Goal: Task Accomplishment & Management: Complete application form

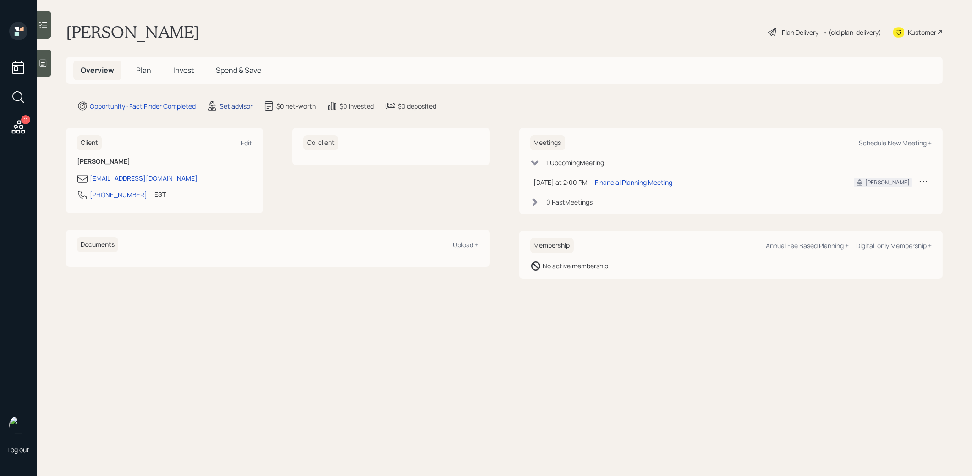
click at [232, 105] on div "Set advisor" at bounding box center [236, 106] width 33 height 10
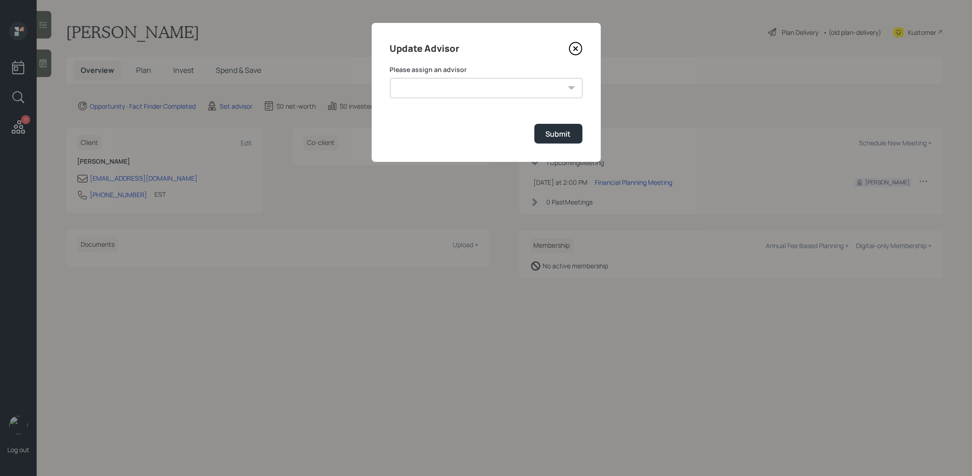
click at [546, 85] on select "[PERSON_NAME] [PERSON_NAME] [PERSON_NAME] End [PERSON_NAME] [PERSON_NAME] [PERS…" at bounding box center [486, 88] width 192 height 20
select select "8b79112e-3cfb-44f9-89e7-15267fe946c1"
click at [390, 78] on select "[PERSON_NAME] [PERSON_NAME] [PERSON_NAME] End [PERSON_NAME] [PERSON_NAME] [PERS…" at bounding box center [486, 88] width 192 height 20
click at [554, 132] on div "Submit" at bounding box center [558, 134] width 25 height 10
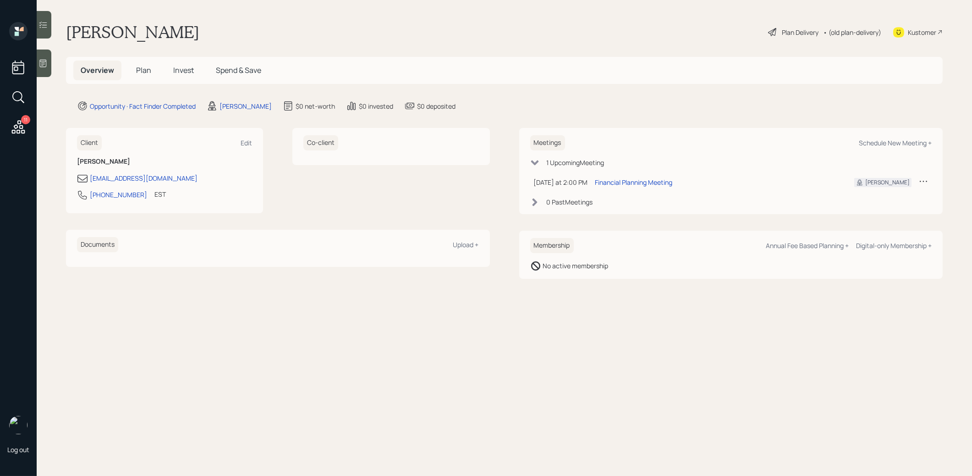
click at [42, 71] on div at bounding box center [44, 62] width 15 height 27
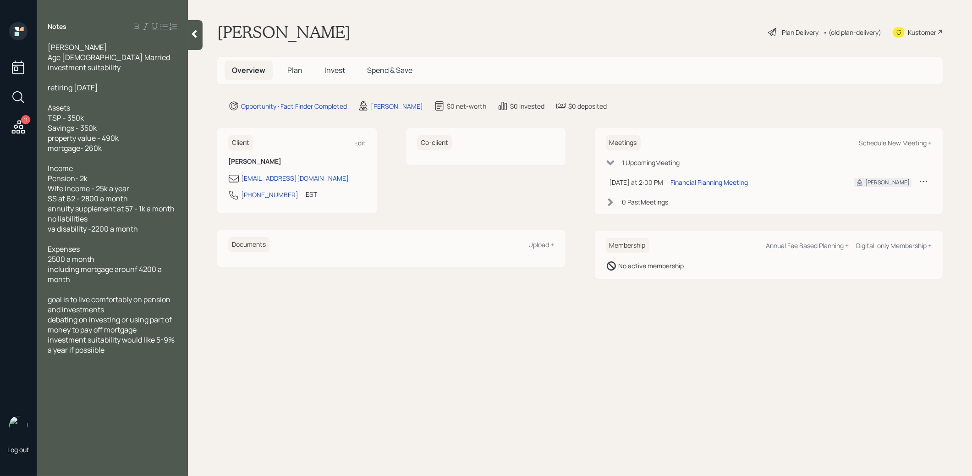
click at [298, 68] on span "Plan" at bounding box center [294, 70] width 15 height 10
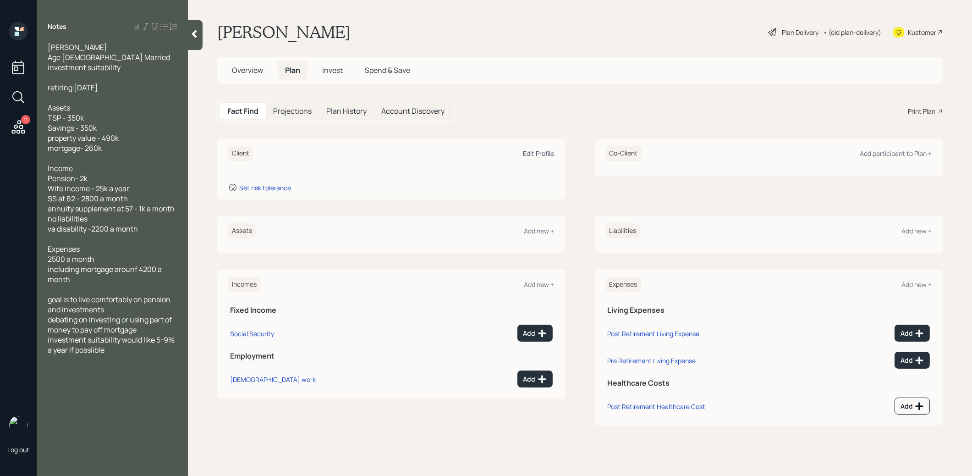
click at [537, 151] on div "Edit Profile" at bounding box center [538, 153] width 31 height 9
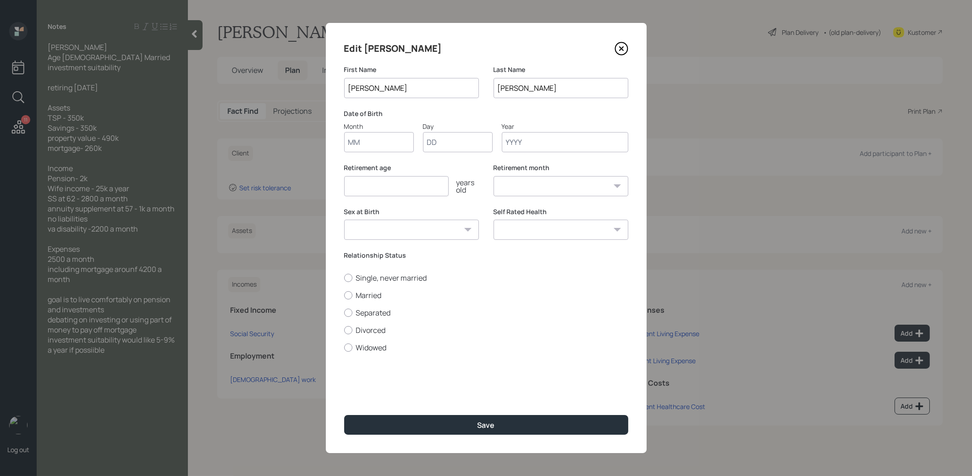
click at [367, 148] on input "Month" at bounding box center [379, 142] width 70 height 20
type input "01"
type input "1970"
select select "1"
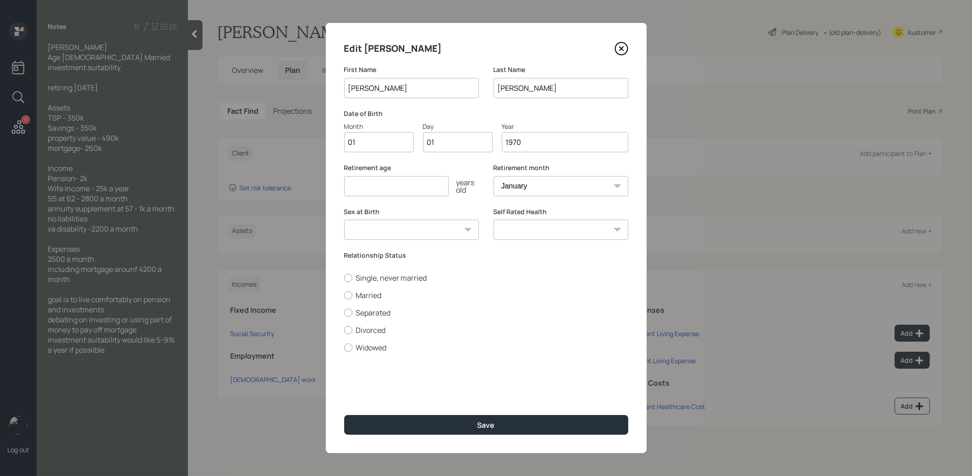
type input "1970"
click at [395, 184] on input "number" at bounding box center [396, 186] width 104 height 20
type input "6"
type input "55"
click at [347, 295] on div at bounding box center [348, 295] width 8 height 8
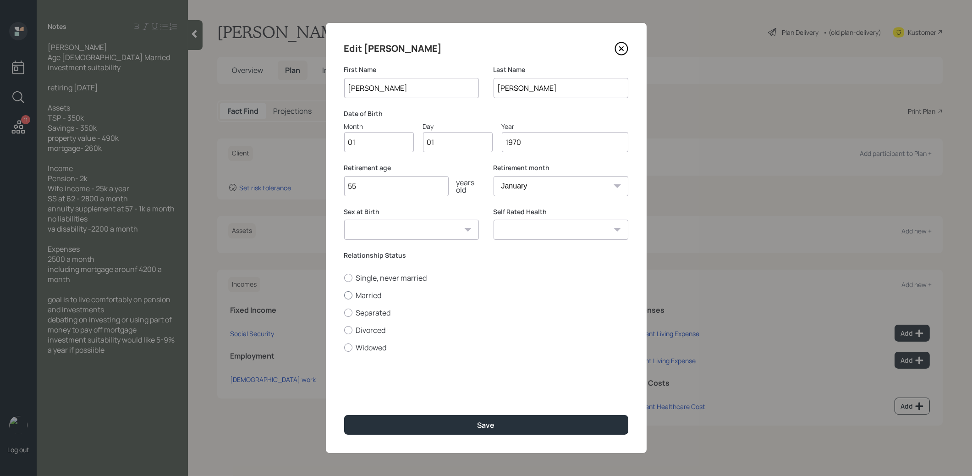
click at [344, 295] on input "Married" at bounding box center [344, 295] width 0 height 0
radio input "true"
click at [415, 426] on button "Save" at bounding box center [486, 425] width 284 height 20
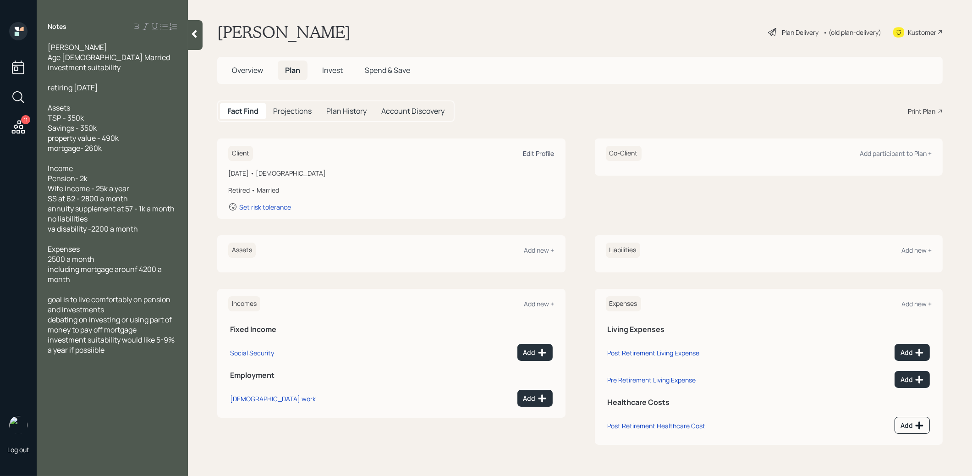
click at [538, 152] on div "Edit Profile" at bounding box center [538, 153] width 31 height 9
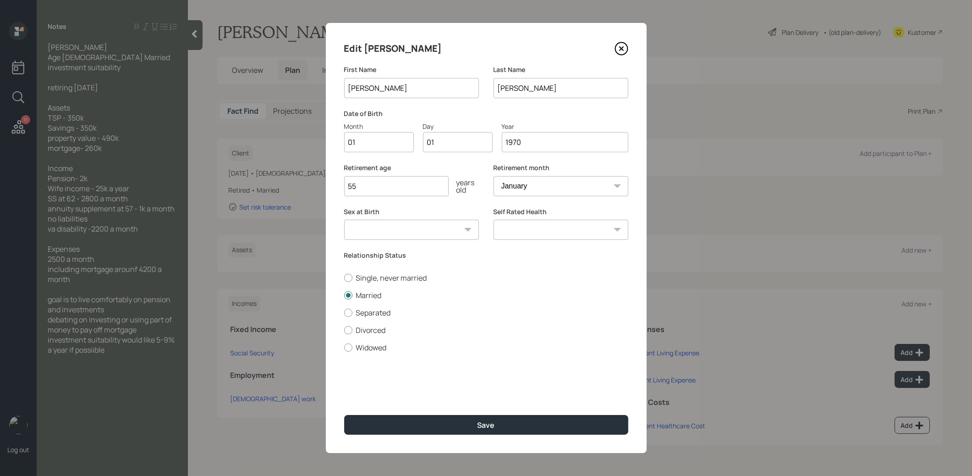
click at [538, 148] on input "1970" at bounding box center [565, 142] width 126 height 20
type input "1971"
click at [434, 424] on button "Save" at bounding box center [486, 425] width 284 height 20
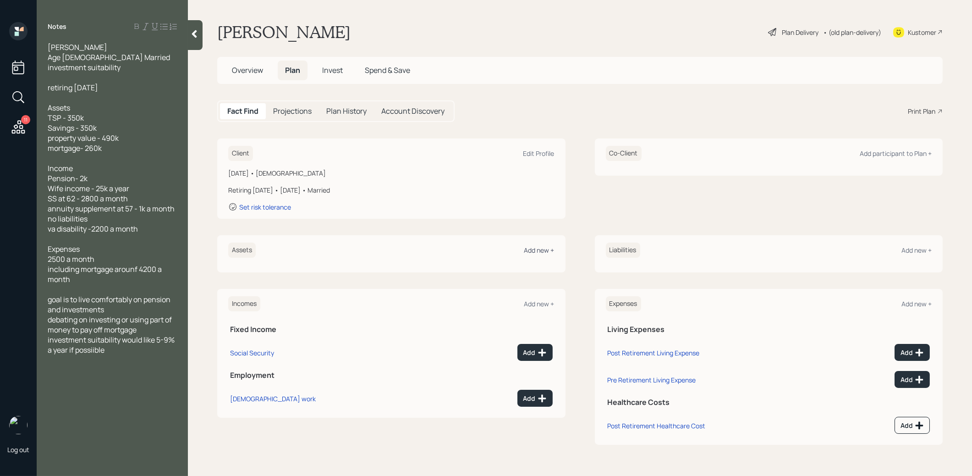
click at [539, 247] on div "Add new +" at bounding box center [539, 250] width 30 height 9
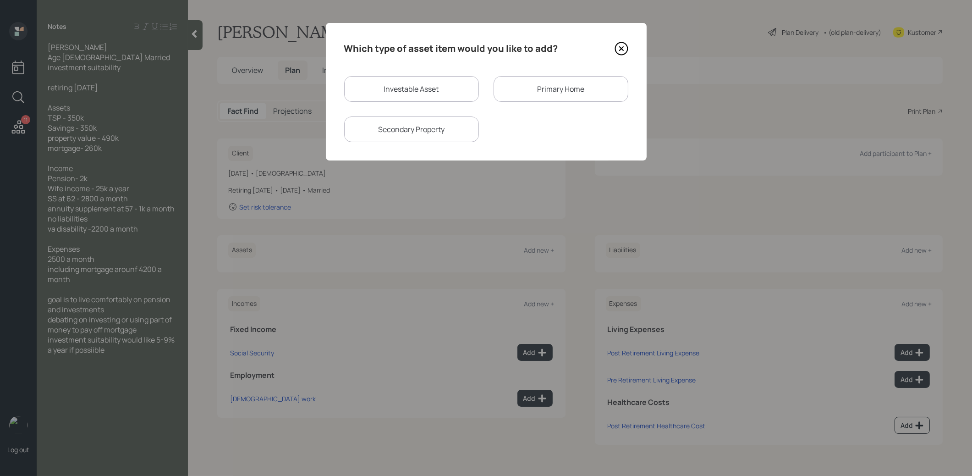
click at [433, 93] on div "Investable Asset" at bounding box center [411, 89] width 135 height 26
select select "taxable"
select select "balanced"
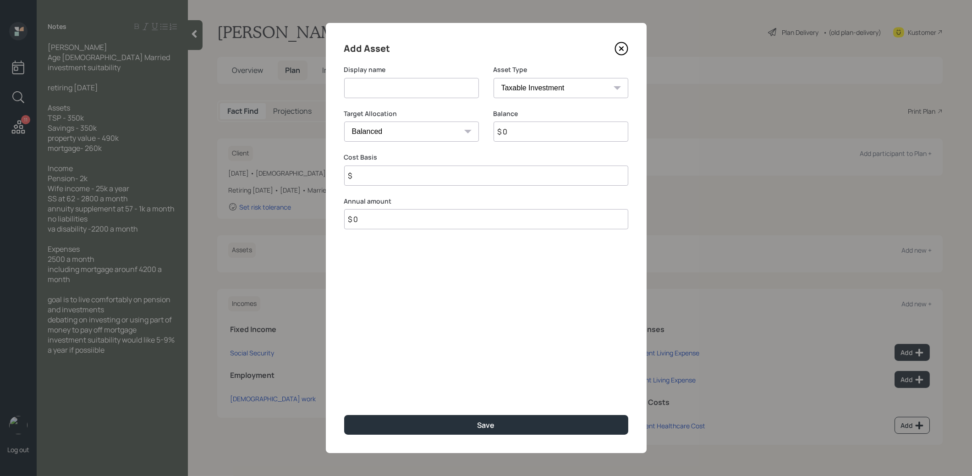
click at [426, 88] on input at bounding box center [411, 88] width 135 height 20
click at [347, 88] on input "TSP" at bounding box center [411, 88] width 135 height 20
type input "Current TSP"
click at [533, 88] on select "SEP [PERSON_NAME] IRA 401(k) [PERSON_NAME] 401(k) 403(b) [PERSON_NAME] 403(b) 4…" at bounding box center [561, 88] width 135 height 20
select select "company_sponsored"
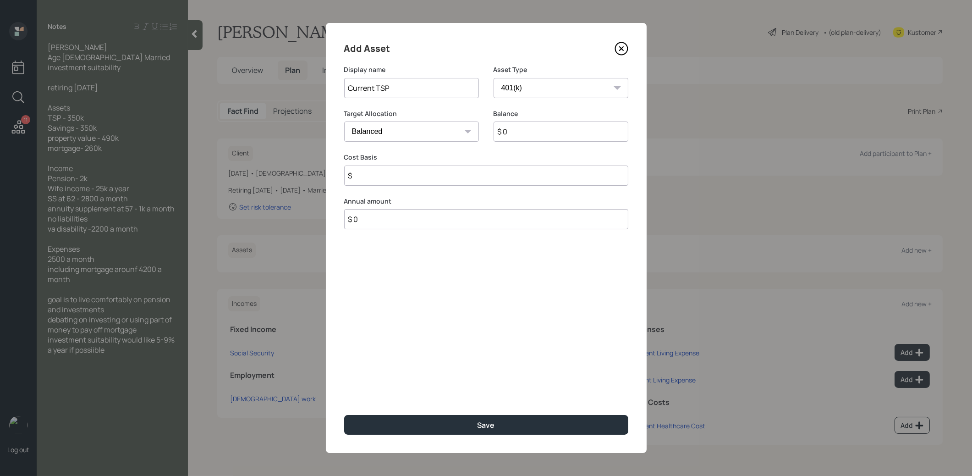
click at [494, 78] on select "SEP [PERSON_NAME] IRA 401(k) [PERSON_NAME] 401(k) 403(b) [PERSON_NAME] 403(b) 4…" at bounding box center [561, 88] width 135 height 20
click at [514, 136] on input "$ 0" at bounding box center [561, 131] width 135 height 20
type input "$ 350,000"
click at [435, 175] on input "number" at bounding box center [404, 175] width 121 height 20
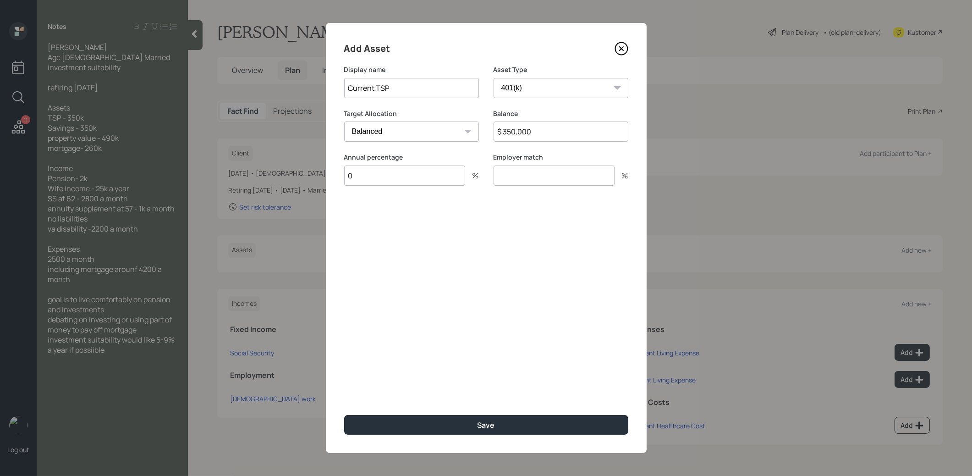
type input "0"
click at [536, 178] on input "number" at bounding box center [554, 175] width 121 height 20
type input "0"
click at [373, 433] on button "Save" at bounding box center [486, 425] width 284 height 20
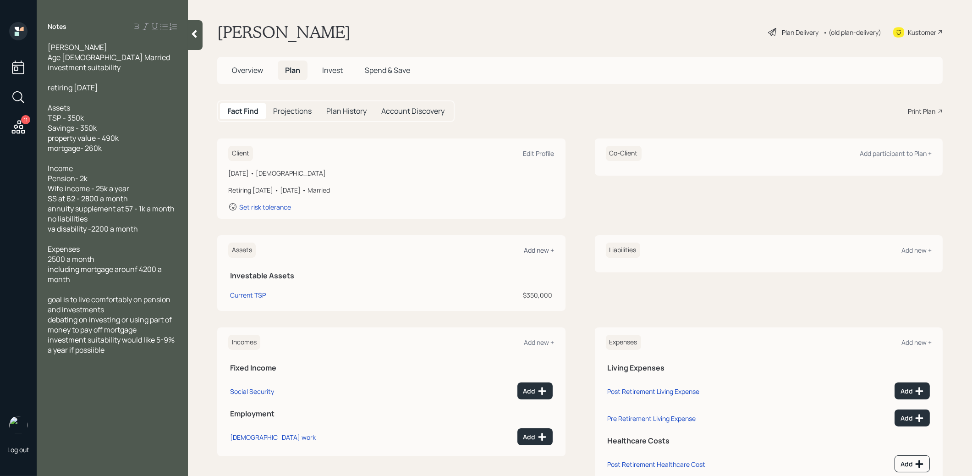
click at [535, 246] on div "Add new +" at bounding box center [539, 250] width 30 height 9
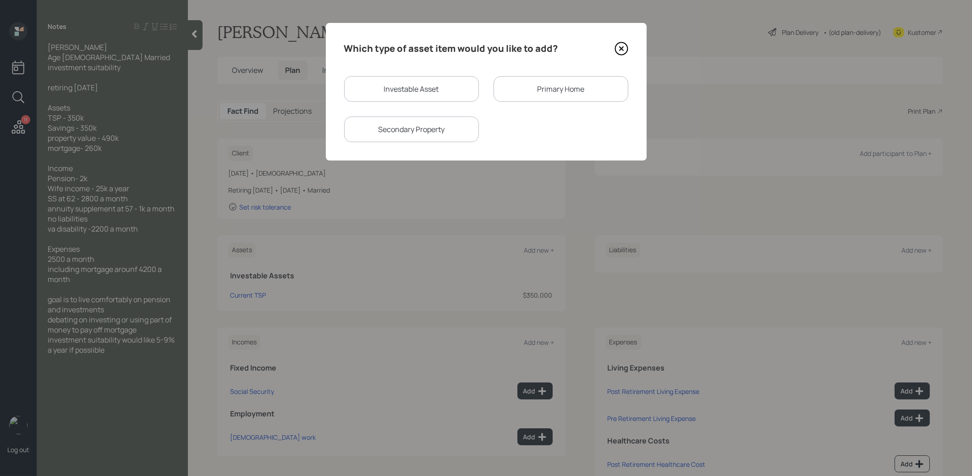
click at [432, 91] on div "Investable Asset" at bounding box center [411, 89] width 135 height 26
select select "taxable"
select select "balanced"
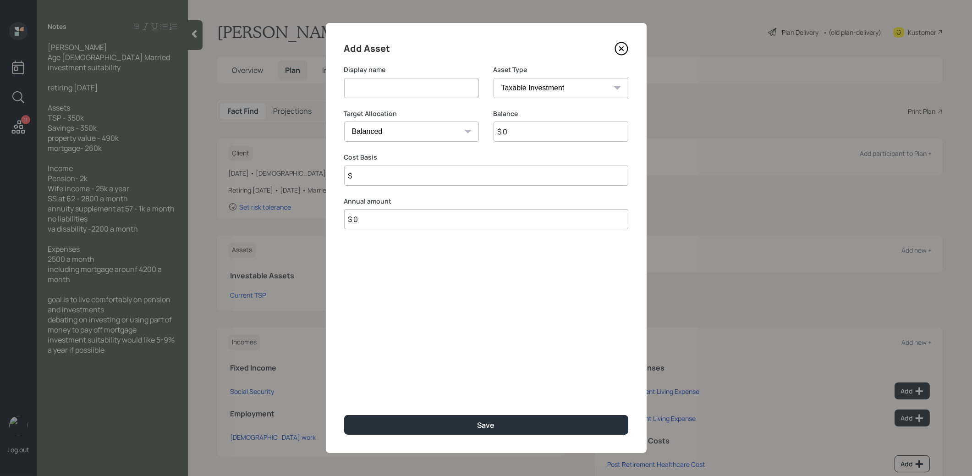
click at [421, 91] on input at bounding box center [411, 88] width 135 height 20
type input "Savings"
click at [552, 84] on select "SEP [PERSON_NAME] IRA 401(k) [PERSON_NAME] 401(k) 403(b) [PERSON_NAME] 403(b) 4…" at bounding box center [561, 88] width 135 height 20
select select "cash"
click at [494, 78] on select "SEP [PERSON_NAME] IRA 401(k) [PERSON_NAME] 401(k) 403(b) [PERSON_NAME] 403(b) 4…" at bounding box center [561, 88] width 135 height 20
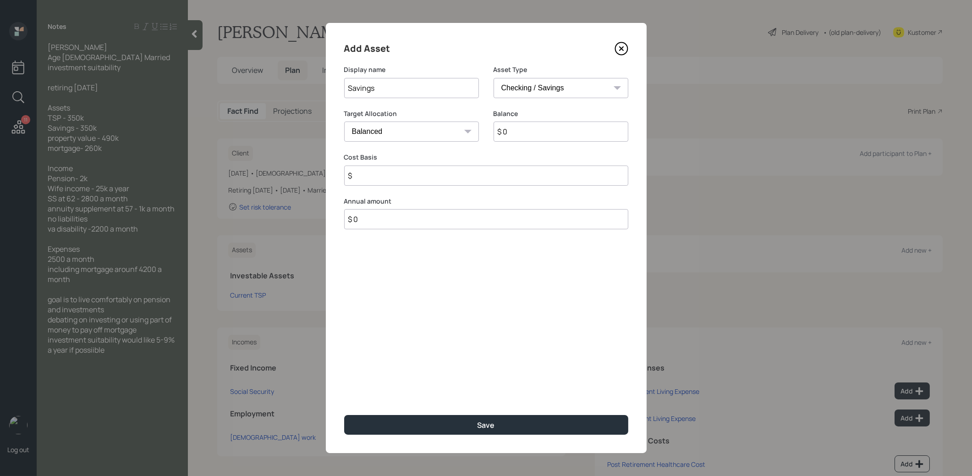
type input "$"
click at [502, 134] on input "$ 0" at bounding box center [486, 131] width 284 height 20
type input "$ 3"
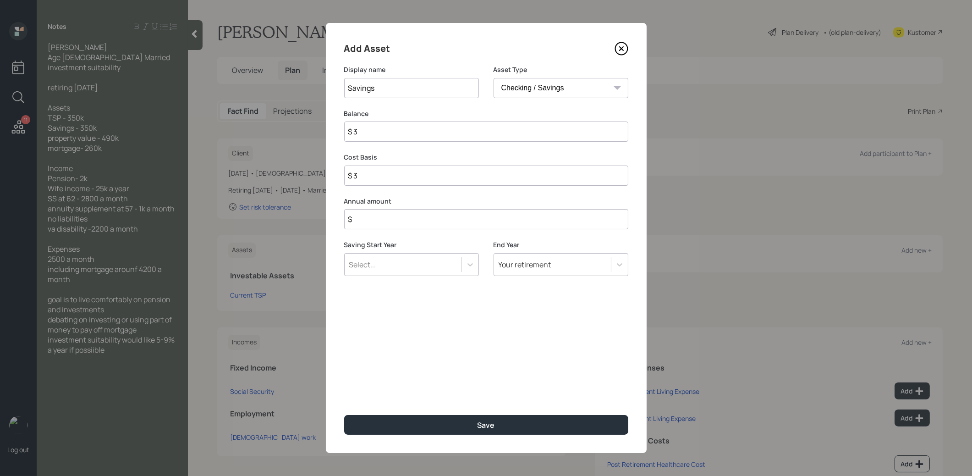
type input "$ 35"
type input "$ 350"
type input "$ 3,500"
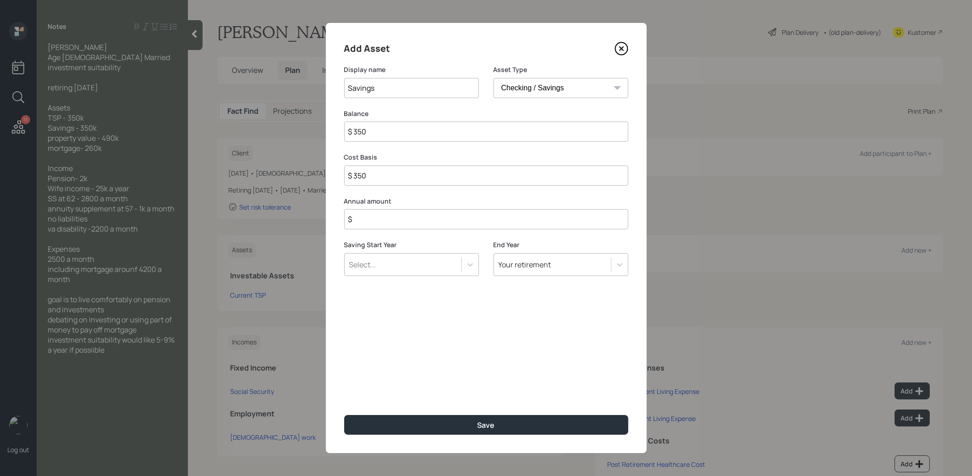
type input "$ 3,500"
type input "$ 35,000"
type input "$ 350,000"
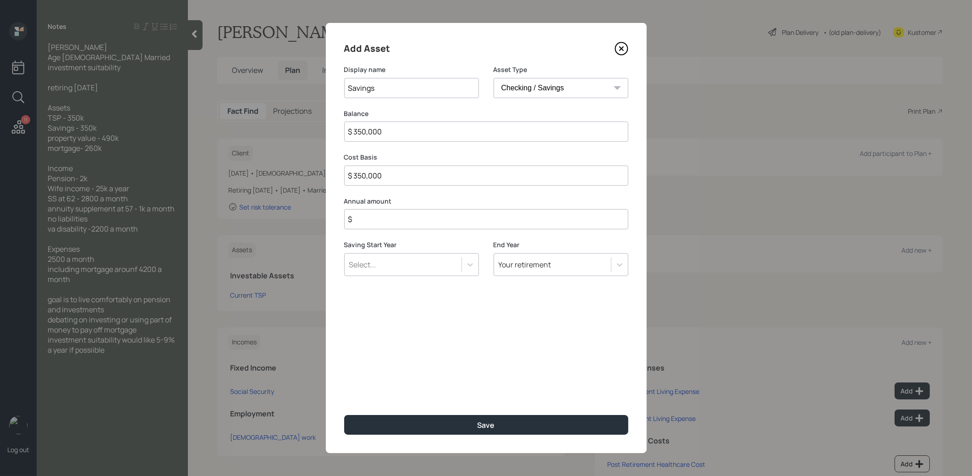
click at [438, 216] on input "$" at bounding box center [486, 219] width 284 height 20
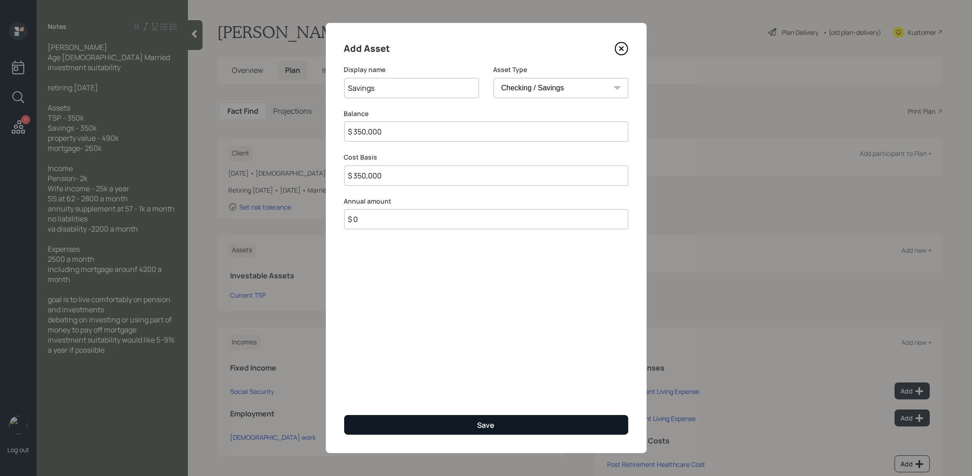
type input "$ 0"
click at [436, 421] on button "Save" at bounding box center [486, 425] width 284 height 20
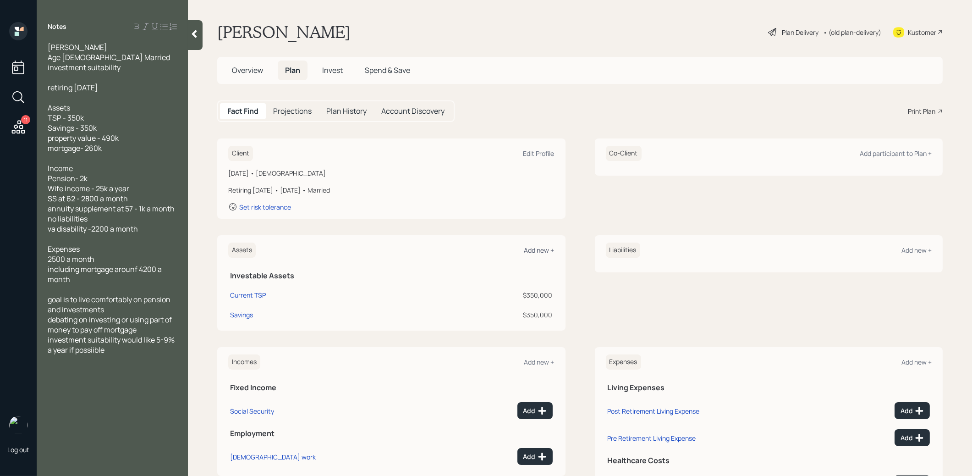
click at [539, 247] on div "Add new +" at bounding box center [539, 250] width 30 height 9
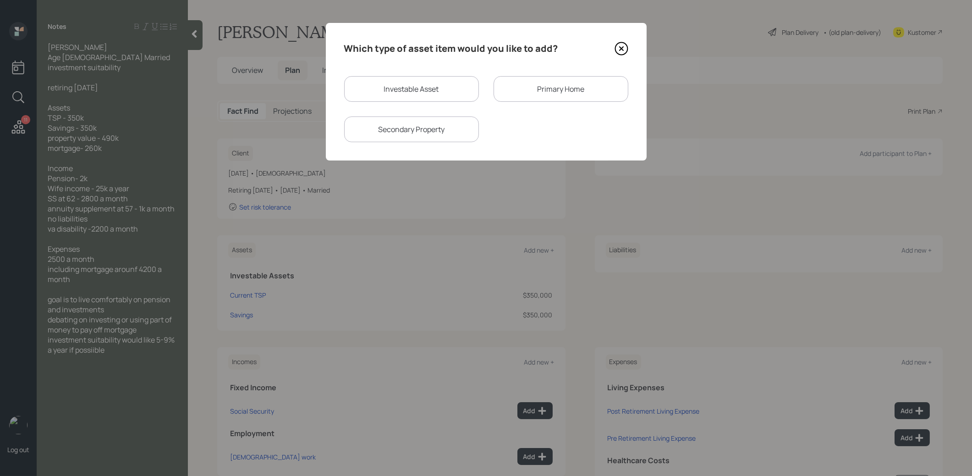
click at [527, 92] on div "Primary Home" at bounding box center [561, 89] width 135 height 26
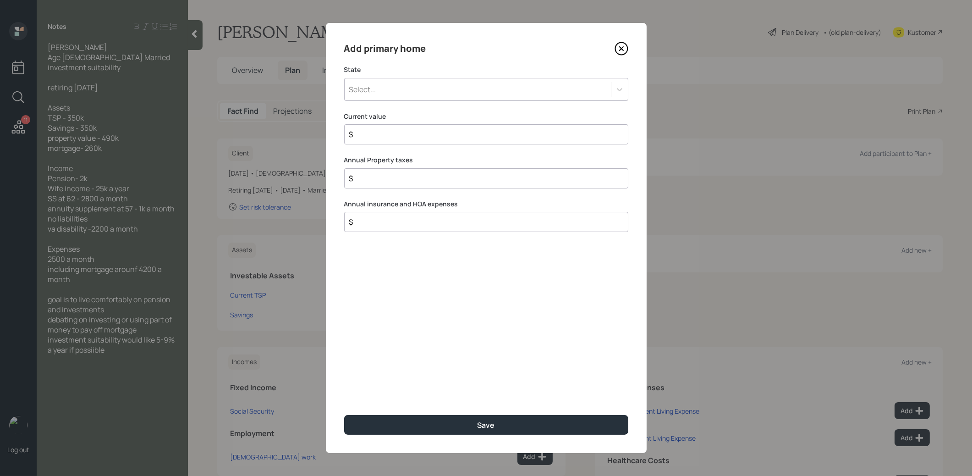
click at [505, 90] on div "Select..." at bounding box center [478, 90] width 266 height 16
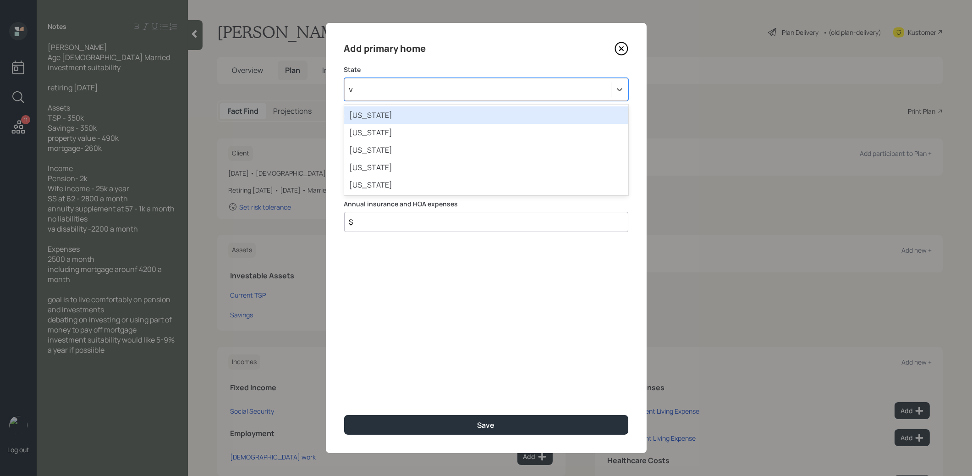
type input "va"
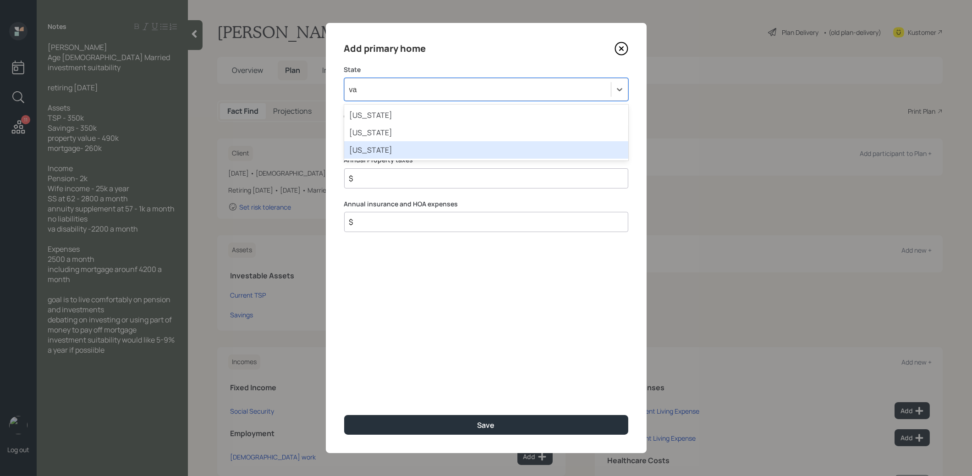
click at [438, 150] on div "[US_STATE]" at bounding box center [486, 149] width 284 height 17
click at [412, 137] on input "$" at bounding box center [482, 134] width 269 height 11
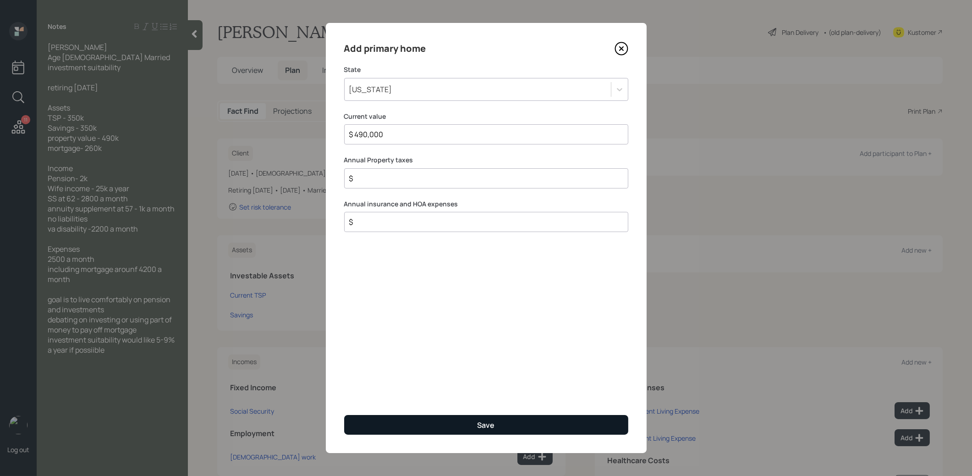
type input "$ 490,000"
click at [405, 425] on button "Save" at bounding box center [486, 425] width 284 height 20
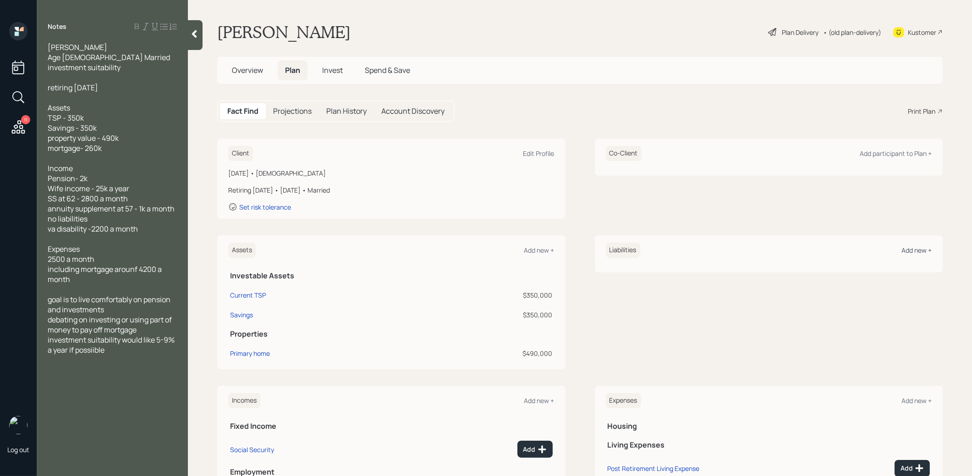
click at [913, 249] on div "Add new +" at bounding box center [916, 250] width 30 height 9
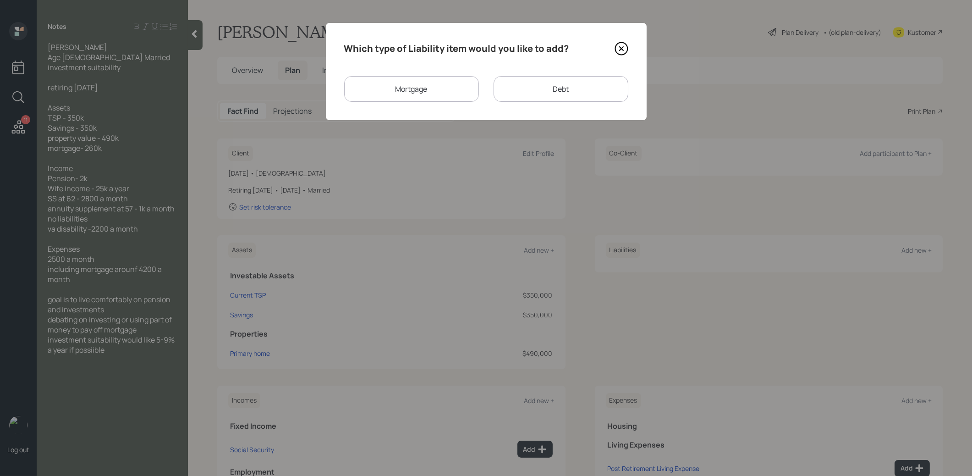
click at [388, 89] on div "Mortgage" at bounding box center [411, 89] width 135 height 26
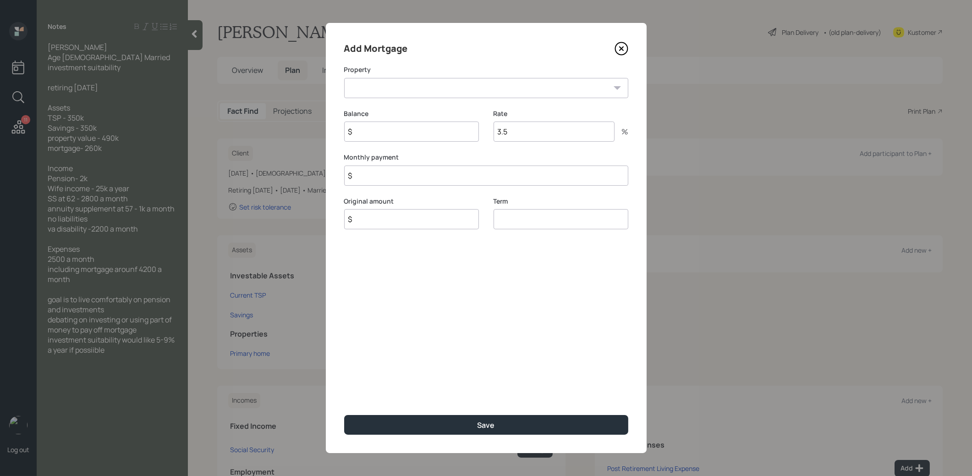
click at [397, 91] on select "VA Primary home" at bounding box center [486, 88] width 284 height 20
select select "afc214f0-3239-45b0-a7c6-103763a39c38"
click at [344, 78] on select "VA Primary home" at bounding box center [486, 88] width 284 height 20
click at [388, 135] on input "$" at bounding box center [411, 131] width 135 height 20
type input "$ 260,000"
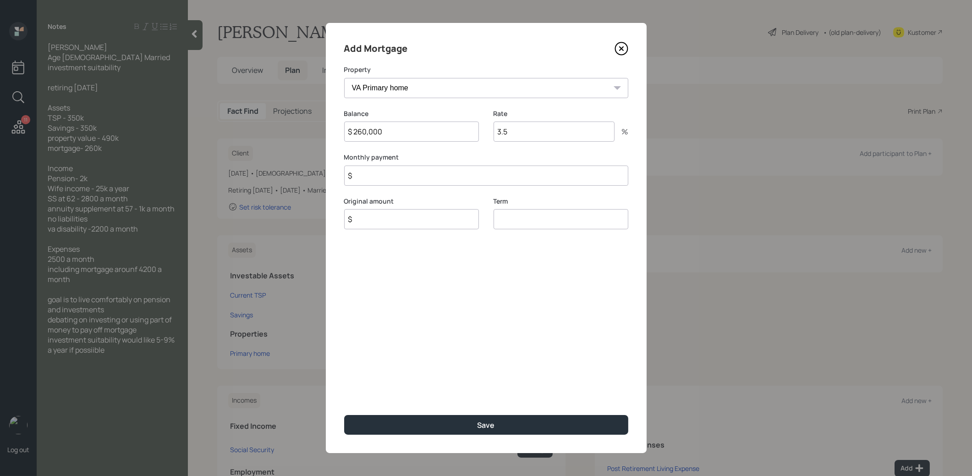
click at [393, 224] on input "$" at bounding box center [411, 219] width 135 height 20
type input "$ 260,000"
click at [546, 224] on input "number" at bounding box center [561, 219] width 135 height 20
type input "30"
click at [388, 180] on input "$" at bounding box center [486, 175] width 284 height 20
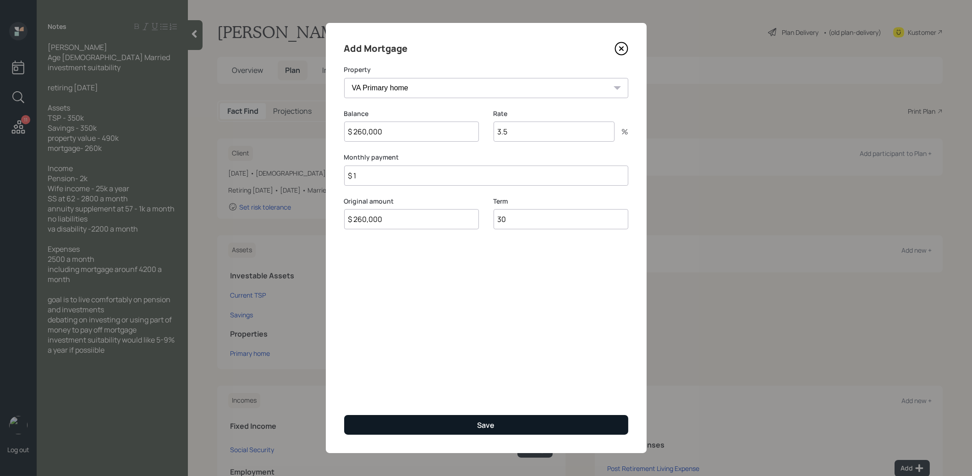
type input "$ 1"
click at [403, 423] on button "Save" at bounding box center [486, 425] width 284 height 20
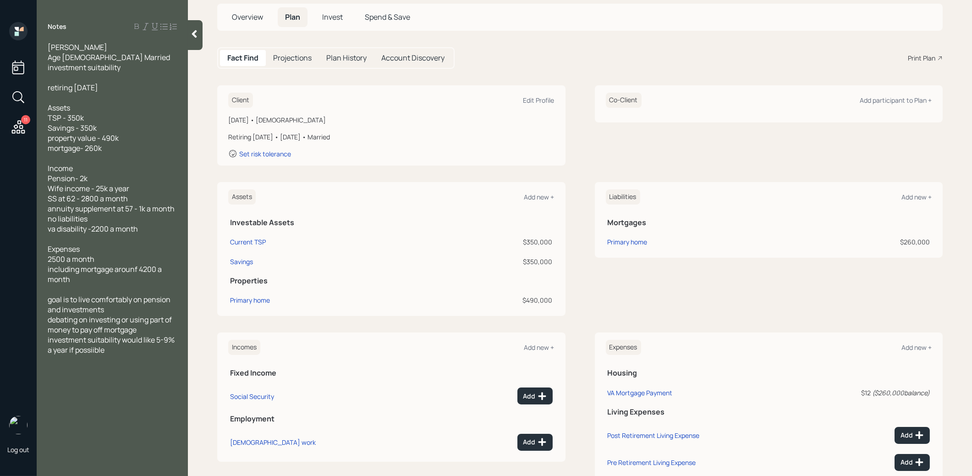
scroll to position [53, 0]
click at [890, 99] on div "Add participant to Plan +" at bounding box center [896, 100] width 72 height 9
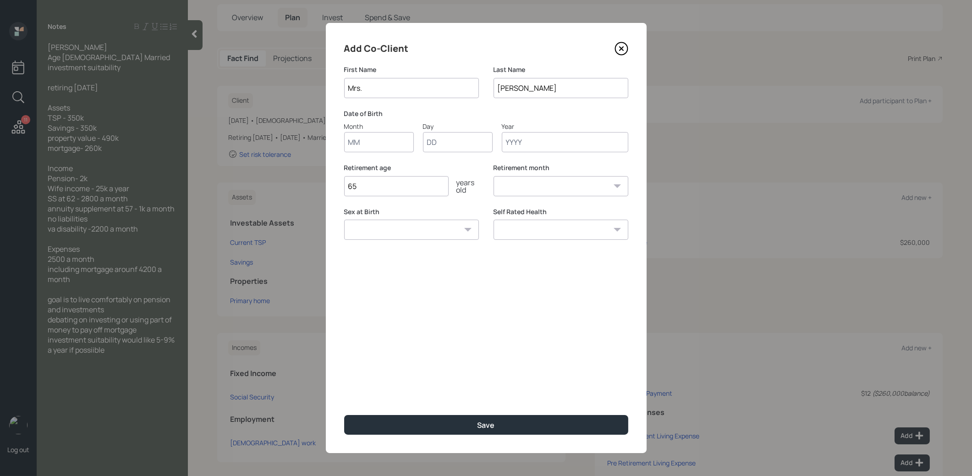
type input "Mrs."
click at [372, 143] on input "Month" at bounding box center [379, 142] width 70 height 20
type input "01"
type input "1971"
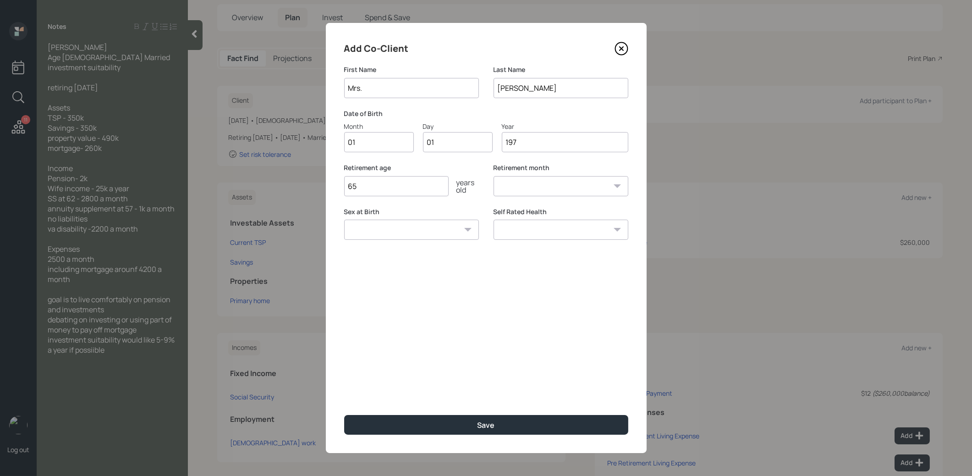
select select "1"
type input "1971"
click at [380, 231] on select "[DEMOGRAPHIC_DATA] [DEMOGRAPHIC_DATA] Other / Prefer not to say" at bounding box center [411, 230] width 135 height 20
select select "[DEMOGRAPHIC_DATA]"
click at [344, 220] on select "[DEMOGRAPHIC_DATA] [DEMOGRAPHIC_DATA] Other / Prefer not to say" at bounding box center [411, 230] width 135 height 20
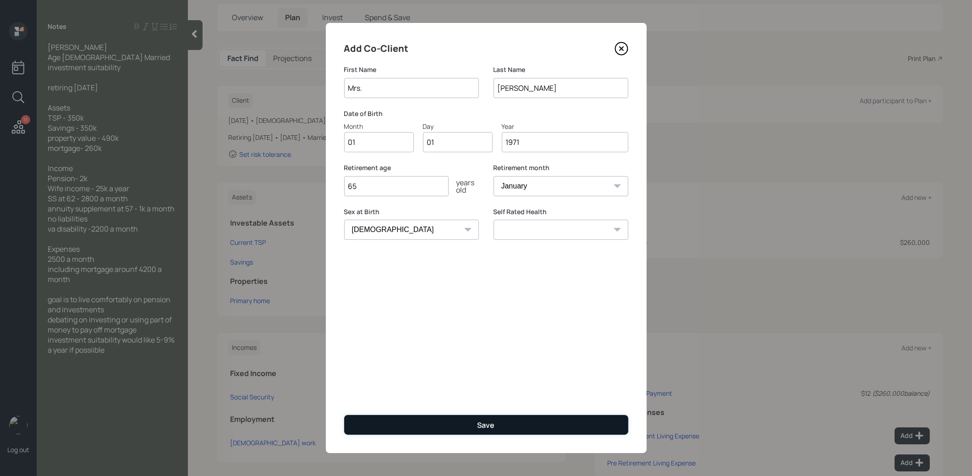
click at [407, 423] on button "Save" at bounding box center [486, 425] width 284 height 20
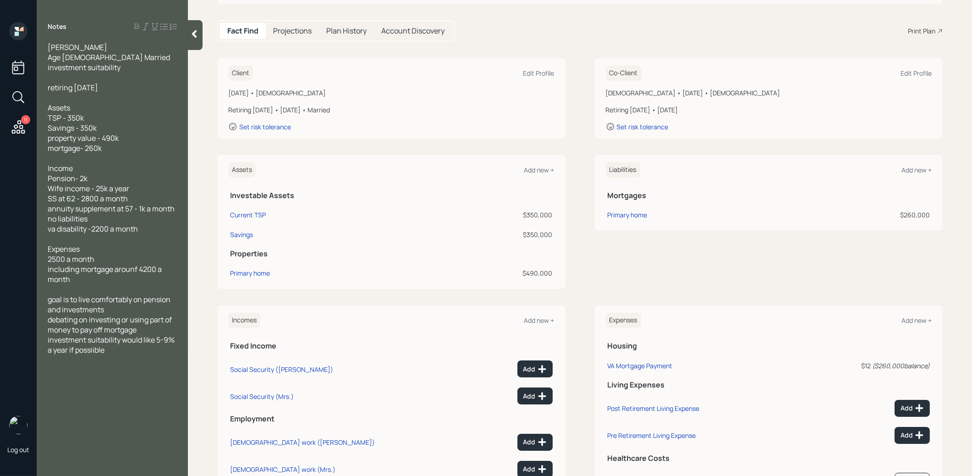
scroll to position [101, 0]
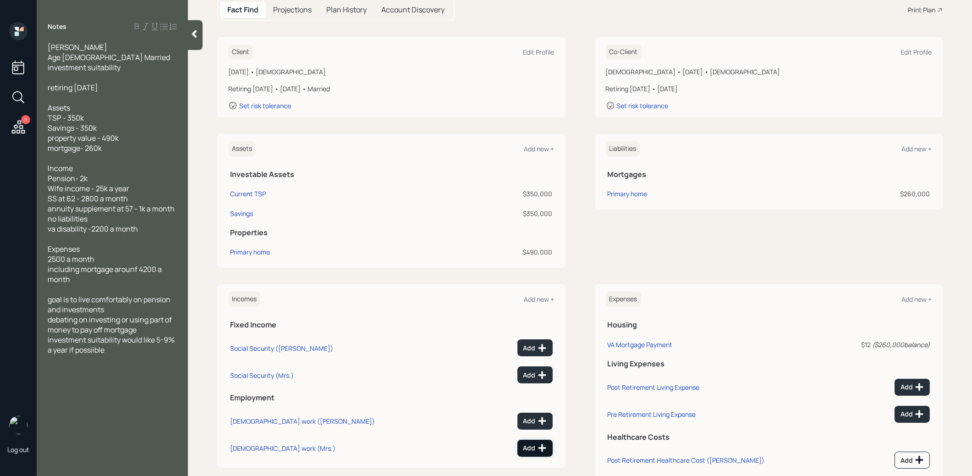
click at [535, 446] on div "Add" at bounding box center [534, 447] width 23 height 9
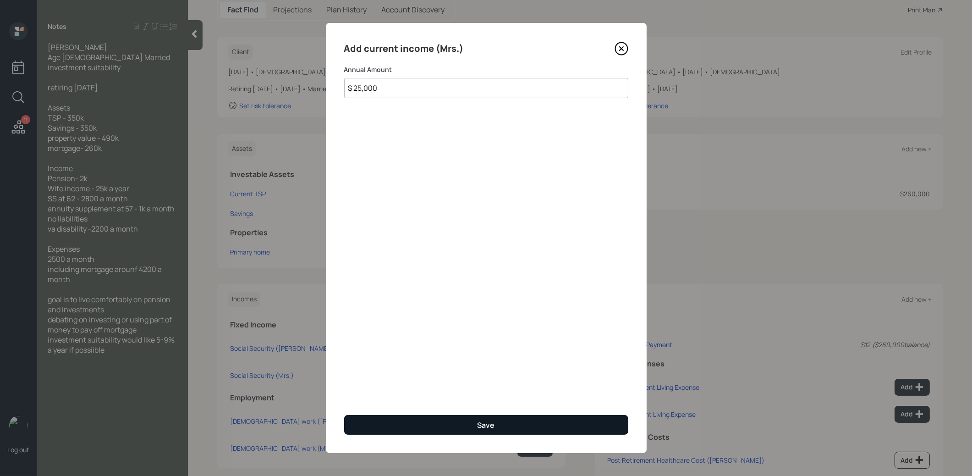
type input "$ 25,000"
click at [450, 425] on button "Save" at bounding box center [486, 425] width 284 height 20
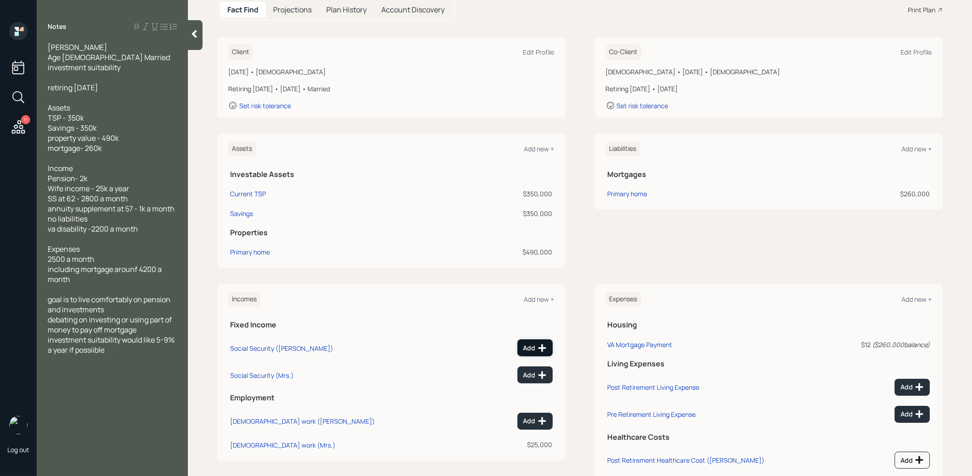
click at [532, 349] on div "Add" at bounding box center [534, 347] width 23 height 9
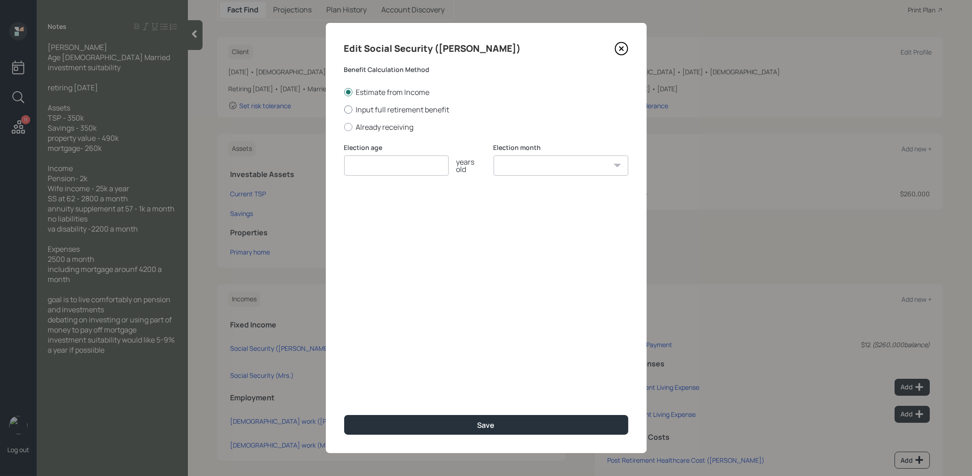
click at [347, 107] on div at bounding box center [348, 109] width 8 height 8
click at [344, 109] on input "Input full retirement benefit" at bounding box center [344, 109] width 0 height 0
radio input "true"
click at [363, 205] on input "$" at bounding box center [486, 209] width 284 height 20
type input "$ 3,640"
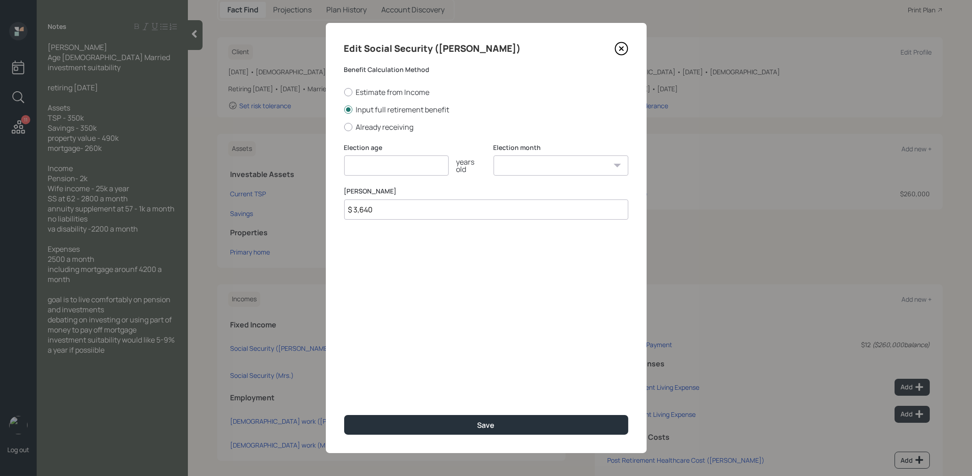
click at [365, 162] on input "number" at bounding box center [396, 165] width 104 height 20
type input "67"
click at [526, 164] on select "January February March April May June July August September October November De…" at bounding box center [561, 165] width 135 height 20
select select "1"
click at [494, 155] on select "January February March April May June July August September October November De…" at bounding box center [561, 165] width 135 height 20
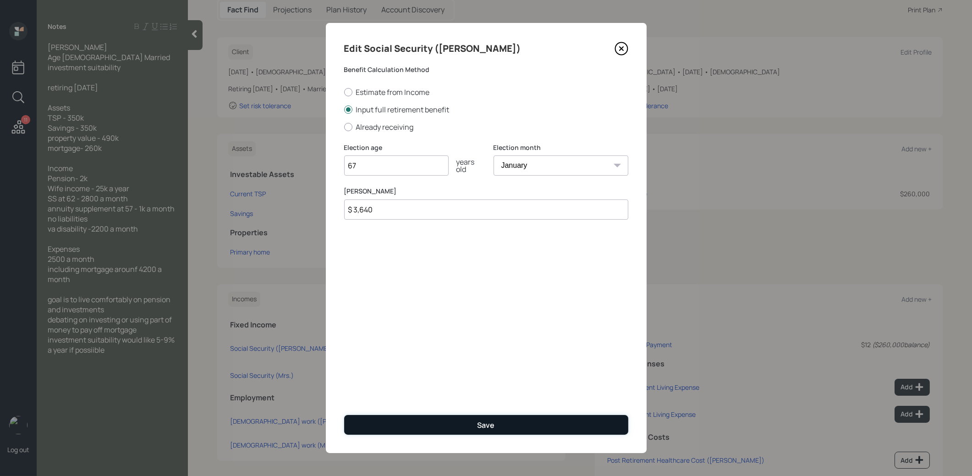
click at [423, 424] on button "Save" at bounding box center [486, 425] width 284 height 20
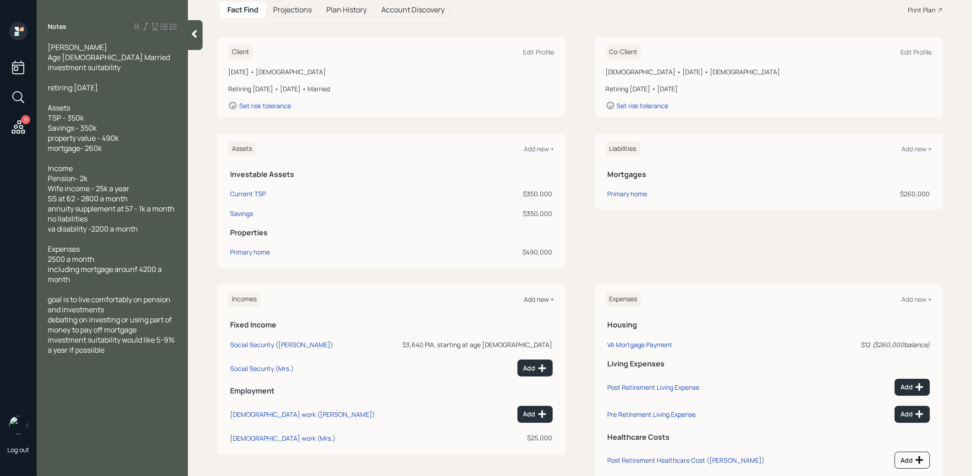
click at [532, 297] on div "Add new +" at bounding box center [539, 299] width 30 height 9
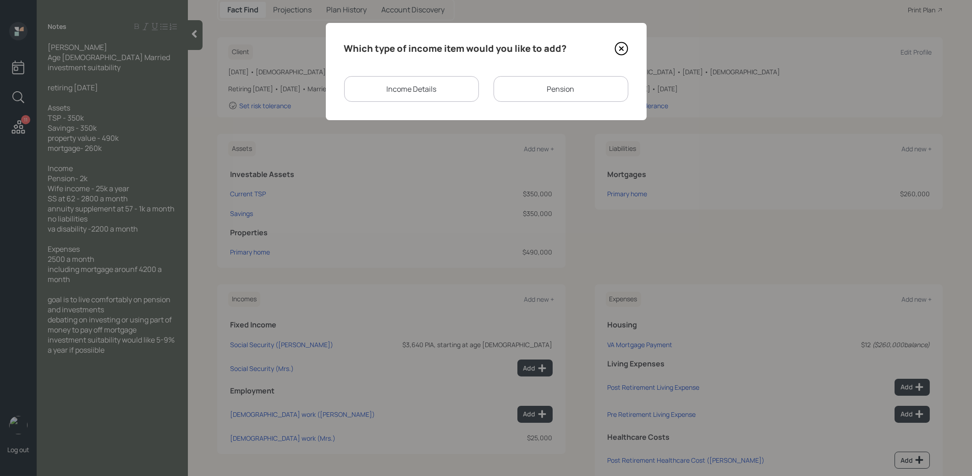
click at [526, 85] on div "Pension" at bounding box center [561, 89] width 135 height 26
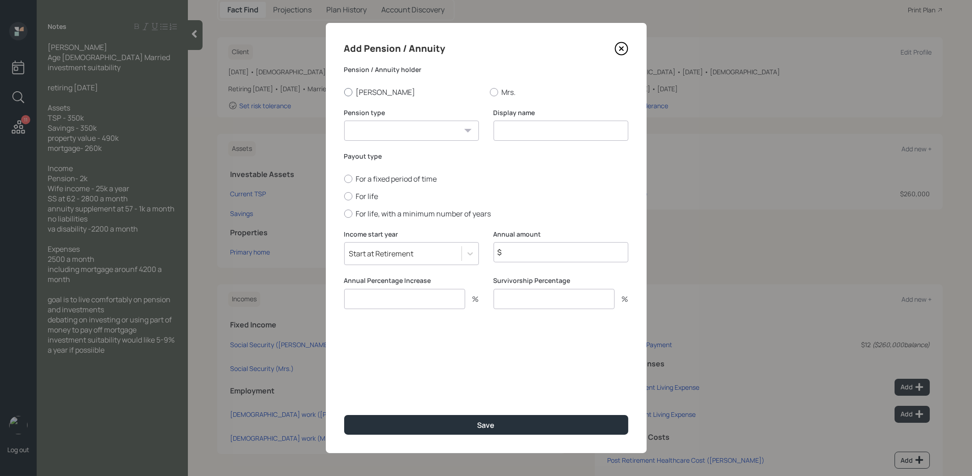
click at [349, 93] on div at bounding box center [348, 92] width 8 height 8
click at [344, 92] on input "[PERSON_NAME]" at bounding box center [344, 92] width 0 height 0
radio input "true"
click at [362, 133] on select "Pension Annuity" at bounding box center [411, 131] width 135 height 20
select select "pension"
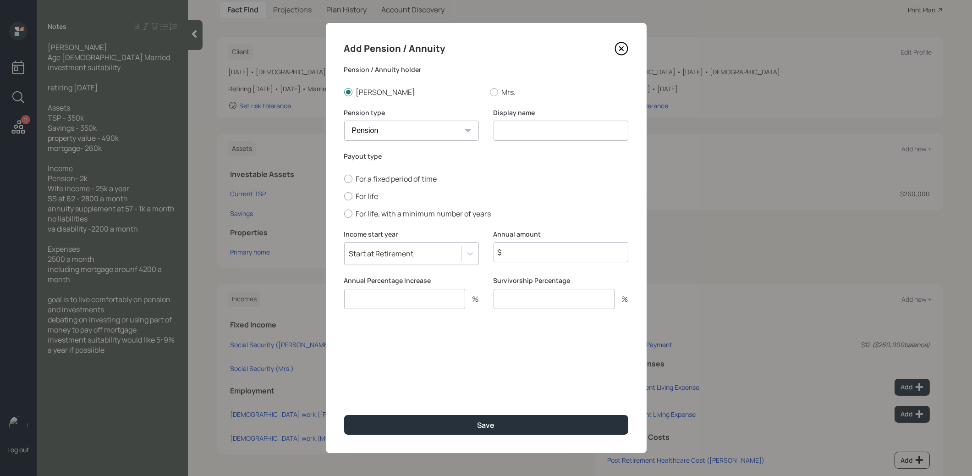
click at [344, 121] on select "Pension Annuity" at bounding box center [411, 131] width 135 height 20
click at [527, 134] on input at bounding box center [561, 131] width 135 height 20
type input "Pension"
click at [348, 196] on div at bounding box center [348, 196] width 8 height 8
click at [344, 196] on input "For life" at bounding box center [344, 196] width 0 height 0
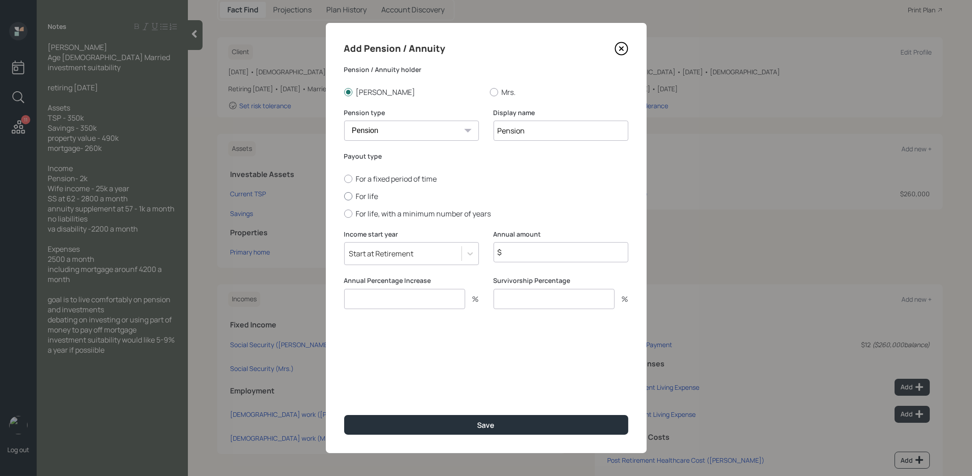
radio input "true"
click at [518, 253] on input "$" at bounding box center [561, 252] width 135 height 20
type input "$ 24,000"
click at [423, 300] on input "number" at bounding box center [404, 299] width 121 height 20
type input "0"
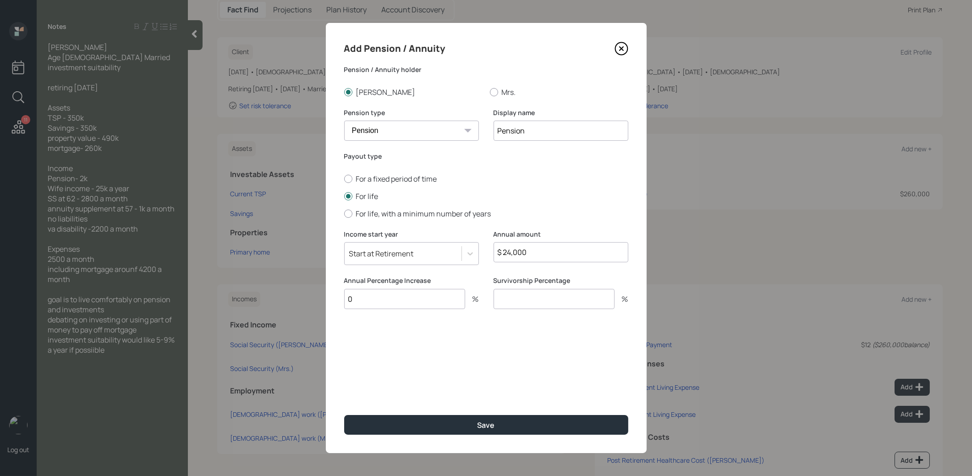
click at [549, 300] on input "number" at bounding box center [554, 299] width 121 height 20
type input "0"
click at [489, 425] on div "Save" at bounding box center [486, 425] width 17 height 10
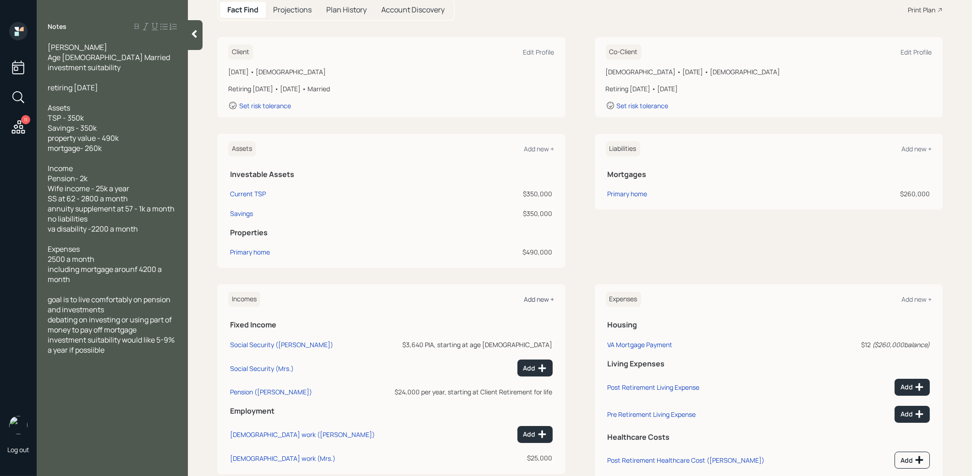
click at [543, 296] on div "Add new +" at bounding box center [539, 299] width 30 height 9
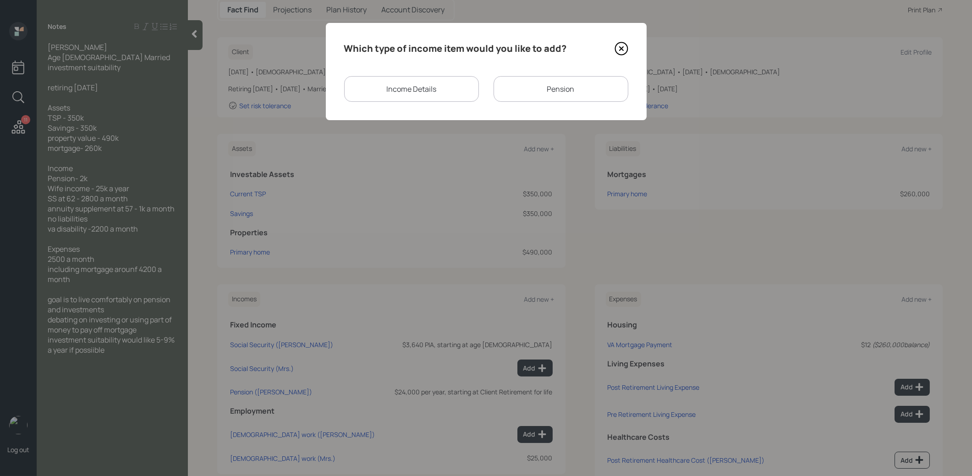
click at [517, 86] on div "Pension" at bounding box center [561, 89] width 135 height 26
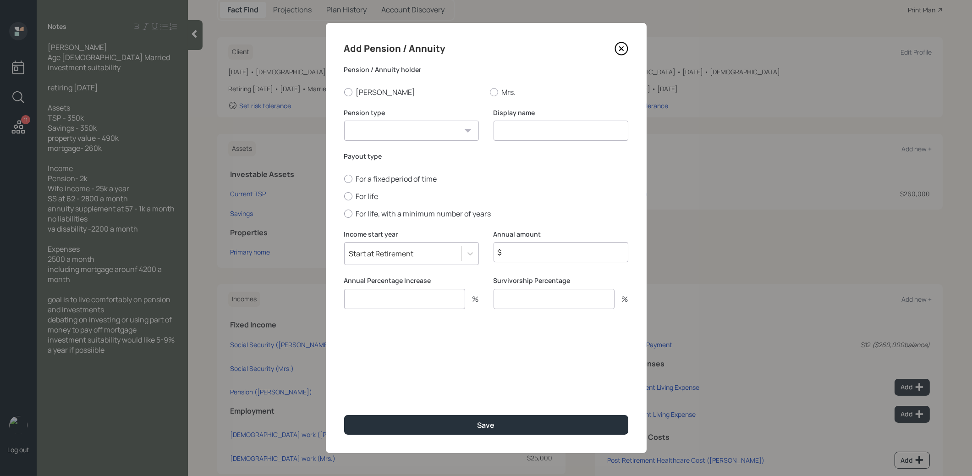
click at [422, 132] on select "Pension Annuity" at bounding box center [411, 131] width 135 height 20
select select "pension"
click at [344, 121] on select "Pension Annuity" at bounding box center [411, 131] width 135 height 20
click at [354, 93] on label "[PERSON_NAME]" at bounding box center [413, 92] width 138 height 10
click at [344, 92] on input "[PERSON_NAME]" at bounding box center [344, 92] width 0 height 0
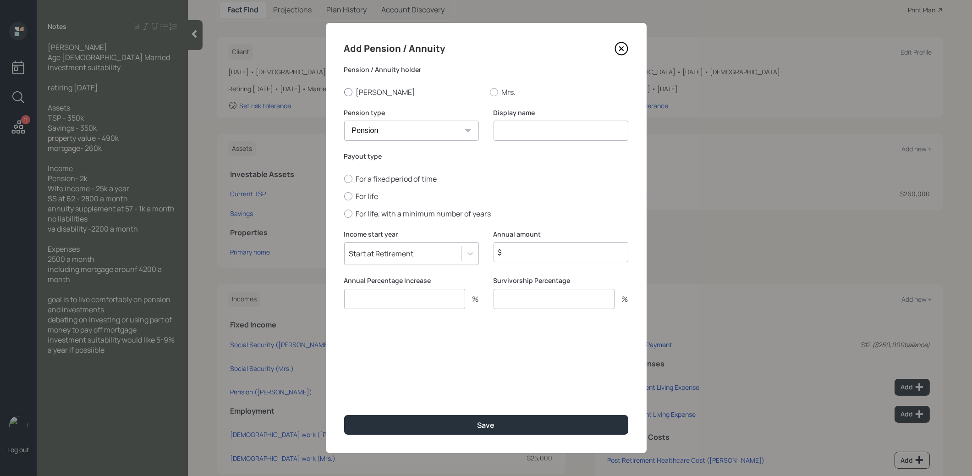
radio input "true"
click at [510, 133] on input at bounding box center [561, 131] width 135 height 20
type input "VA Disability"
click at [619, 50] on icon at bounding box center [621, 49] width 4 height 4
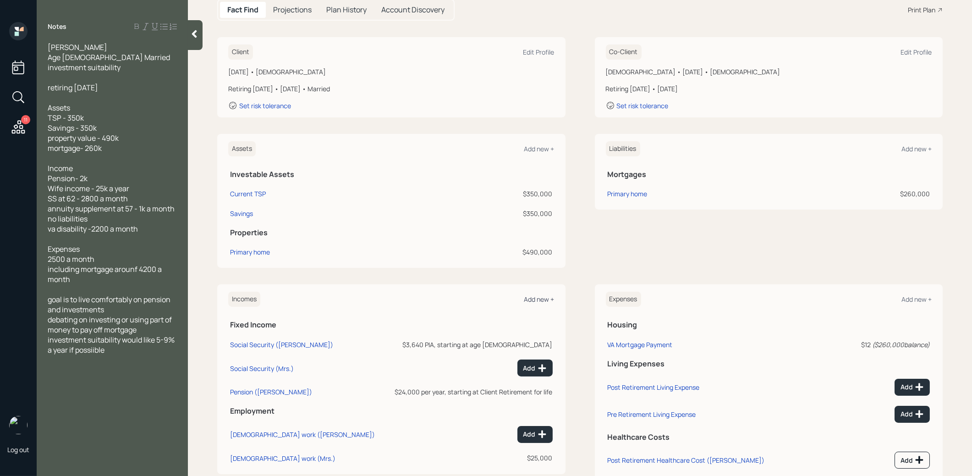
click at [536, 297] on div "Add new +" at bounding box center [539, 299] width 30 height 9
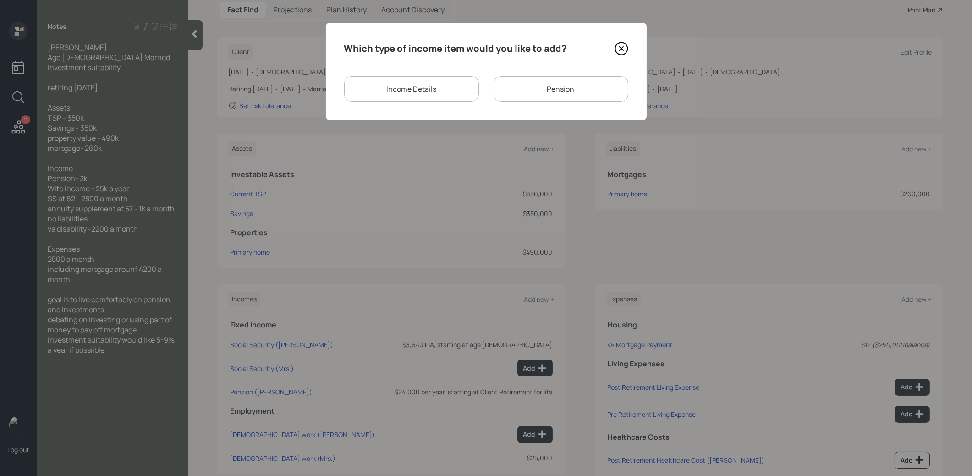
click at [441, 82] on div "Income Details" at bounding box center [411, 89] width 135 height 26
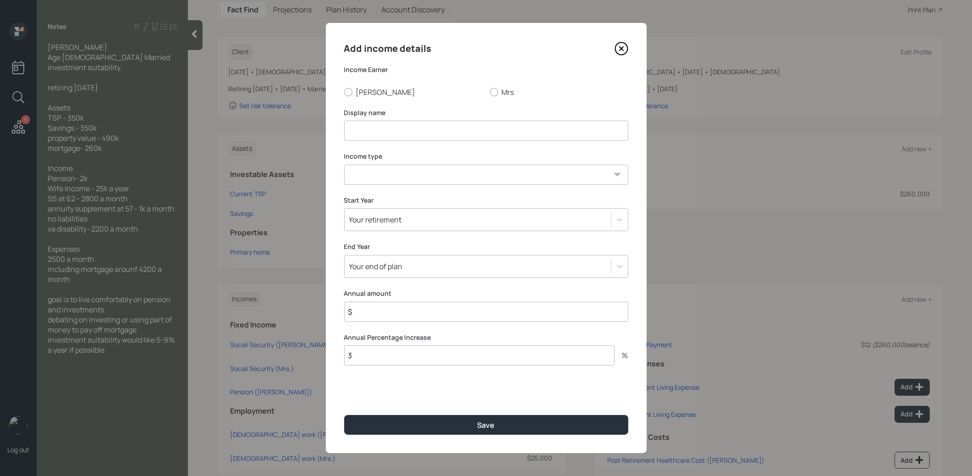
click at [411, 133] on input at bounding box center [486, 131] width 284 height 20
type input "VA Disability"
click at [412, 182] on select "[DEMOGRAPHIC_DATA] work [DEMOGRAPHIC_DATA] work Self employment Other" at bounding box center [486, 175] width 284 height 20
select select "other"
click at [344, 165] on select "[DEMOGRAPHIC_DATA] work [DEMOGRAPHIC_DATA] work Self employment Other" at bounding box center [486, 175] width 284 height 20
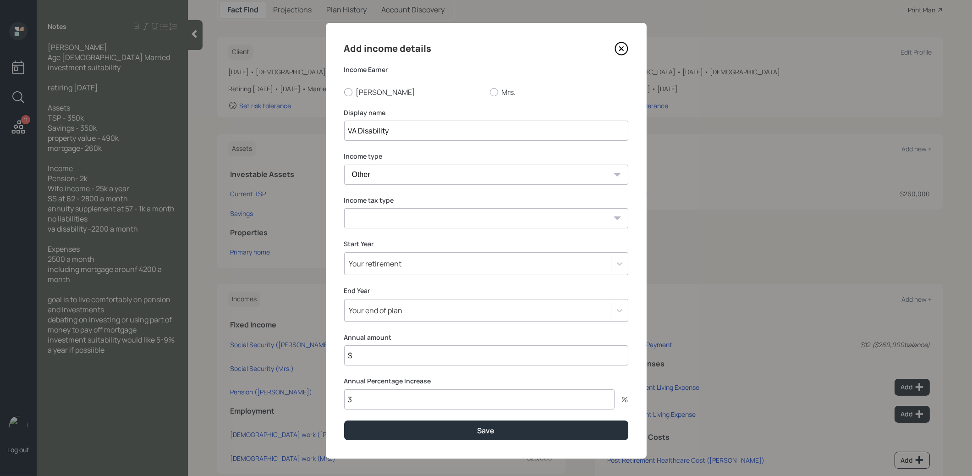
click at [429, 221] on select "Tax-free Earned Self Employment Alimony Royalties Pension / Annuity Interest Di…" at bounding box center [486, 218] width 284 height 20
select select "tax_free"
click at [344, 208] on select "Tax-free Earned Self Employment Alimony Royalties Pension / Annuity Interest Di…" at bounding box center [486, 218] width 284 height 20
click at [411, 266] on div "Your retirement" at bounding box center [478, 264] width 266 height 16
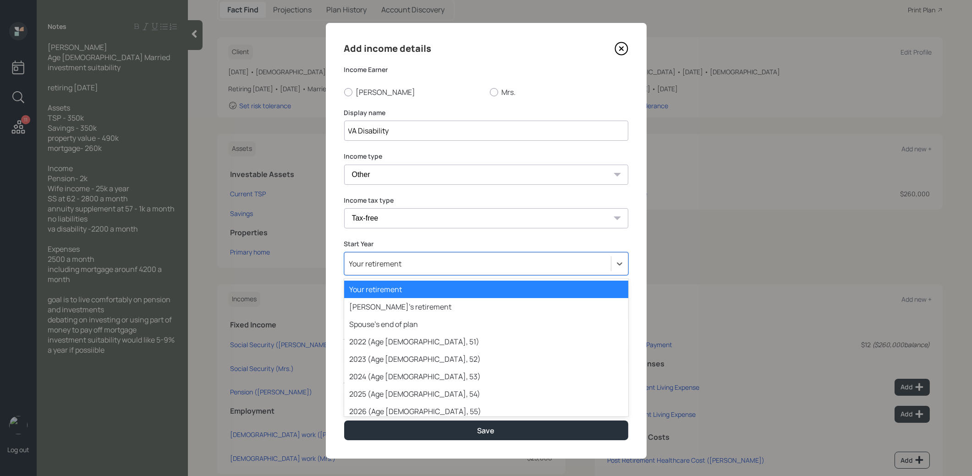
click at [407, 290] on div "Your retirement" at bounding box center [486, 288] width 284 height 17
click at [407, 262] on div "Your retirement" at bounding box center [478, 264] width 266 height 16
click at [395, 392] on div "2025 (Age [DEMOGRAPHIC_DATA], 54)" at bounding box center [486, 393] width 284 height 17
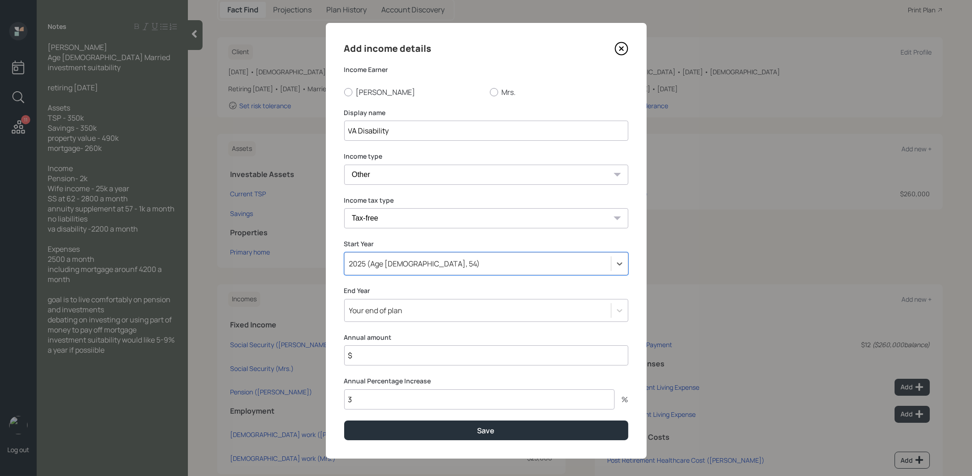
scroll to position [5, 0]
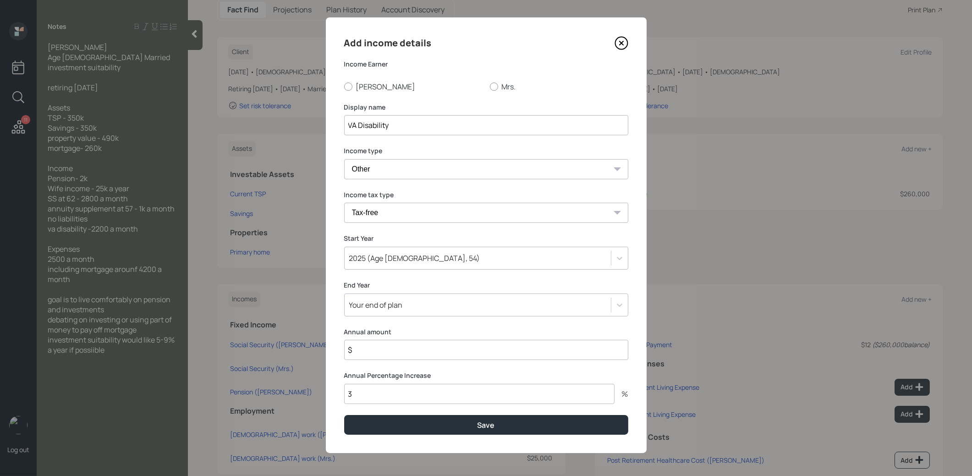
click at [387, 349] on input "$" at bounding box center [486, 350] width 284 height 20
type input "$ 26,400"
click at [419, 423] on button "Save" at bounding box center [486, 425] width 284 height 20
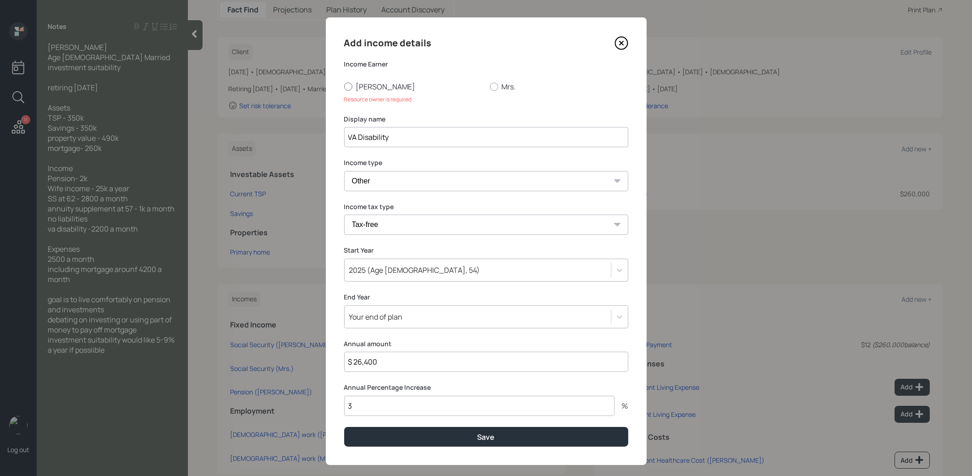
click at [346, 88] on div at bounding box center [348, 86] width 8 height 8
click at [344, 87] on input "[PERSON_NAME]" at bounding box center [344, 86] width 0 height 0
radio input "true"
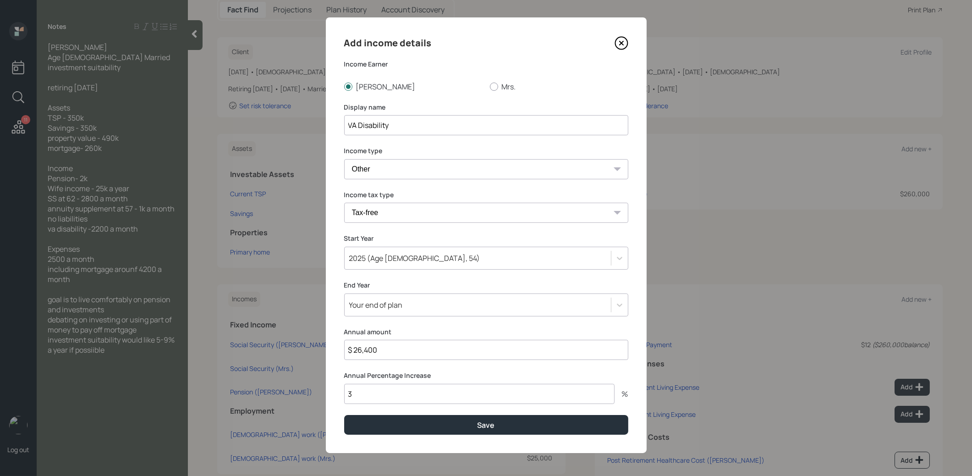
click at [378, 396] on input "3" at bounding box center [479, 394] width 270 height 20
type input "0"
click at [387, 421] on button "Save" at bounding box center [486, 425] width 284 height 20
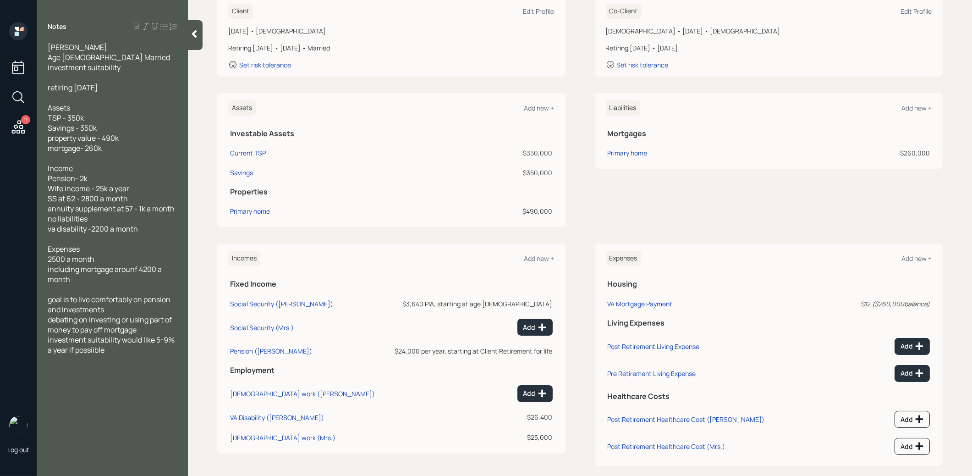
scroll to position [150, 0]
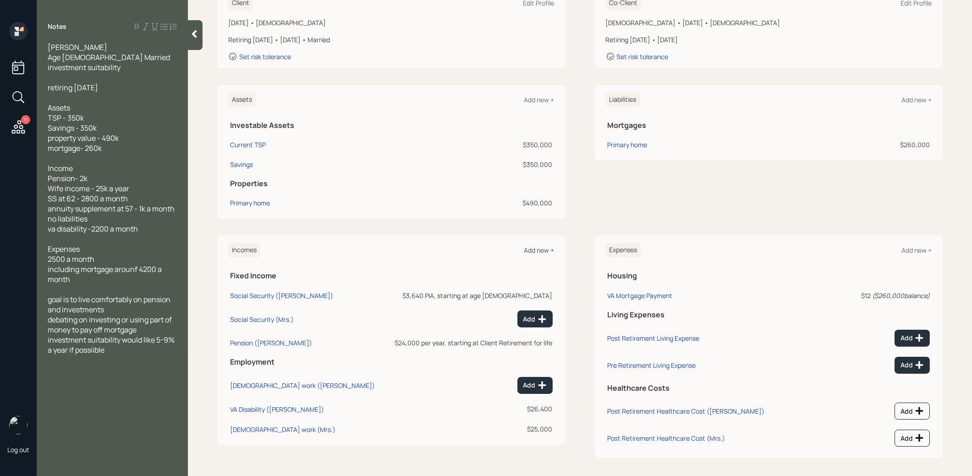
click at [540, 247] on div "Add new +" at bounding box center [539, 250] width 30 height 9
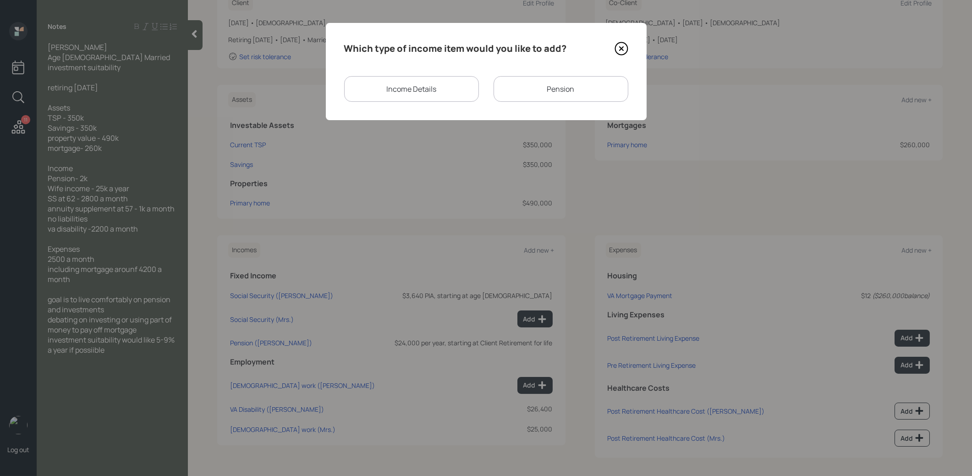
click at [439, 90] on div "Income Details" at bounding box center [411, 89] width 135 height 26
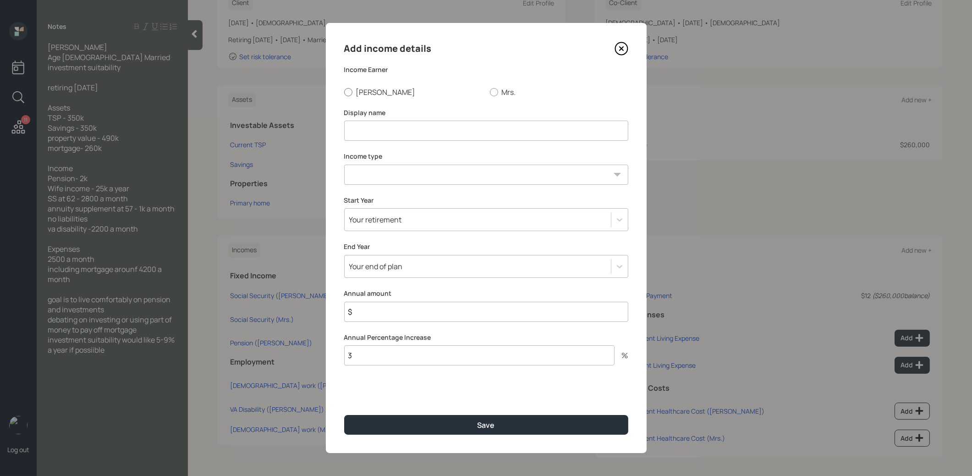
click at [346, 92] on div at bounding box center [348, 92] width 8 height 8
click at [344, 92] on input "[PERSON_NAME]" at bounding box center [344, 92] width 0 height 0
radio input "true"
click at [368, 137] on input at bounding box center [486, 131] width 284 height 20
type input "Annuity Supp"
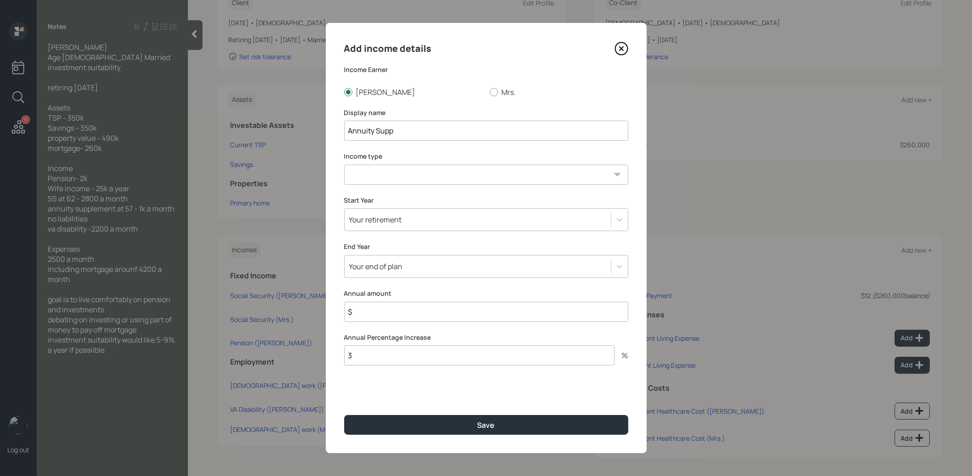
click at [370, 174] on select "[DEMOGRAPHIC_DATA] work [DEMOGRAPHIC_DATA] work Self employment Other" at bounding box center [486, 175] width 284 height 20
select select "other"
click at [344, 165] on select "[DEMOGRAPHIC_DATA] work [DEMOGRAPHIC_DATA] work Self employment Other" at bounding box center [486, 175] width 284 height 20
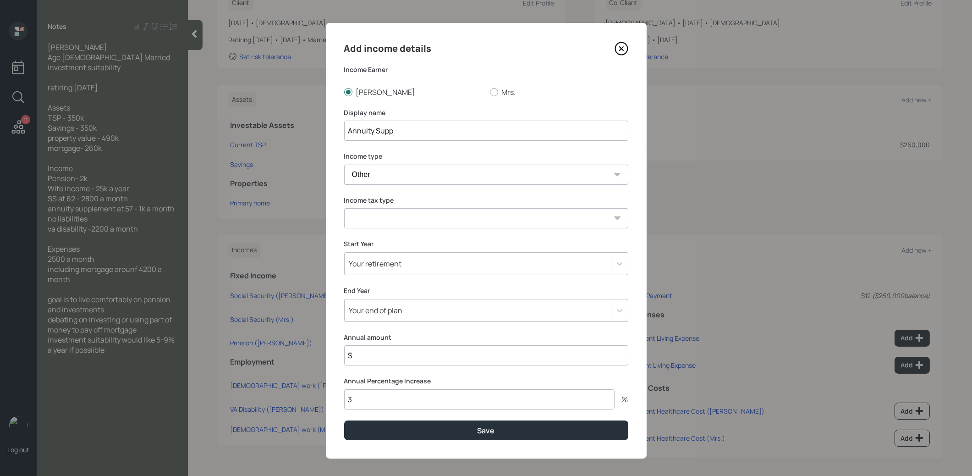
click at [378, 212] on select "Tax-free Earned Self Employment Alimony Royalties Pension / Annuity Interest Di…" at bounding box center [486, 218] width 284 height 20
select select "pension_annuity"
click at [344, 208] on select "Tax-free Earned Self Employment Alimony Royalties Pension / Annuity Interest Di…" at bounding box center [486, 218] width 284 height 20
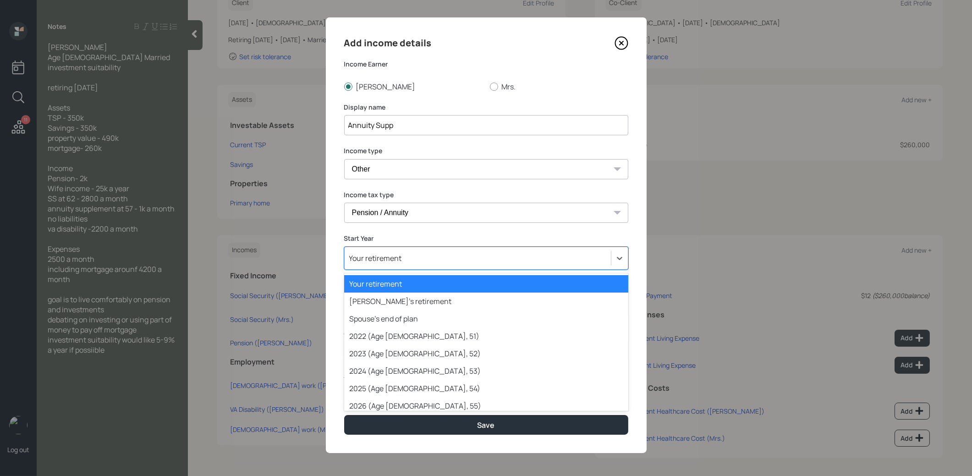
click at [412, 259] on div "Your retirement" at bounding box center [478, 258] width 266 height 16
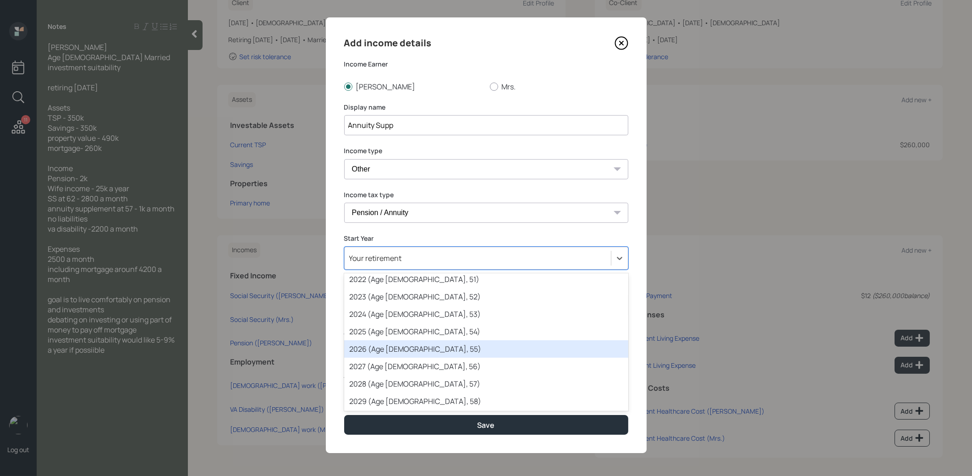
scroll to position [62, 0]
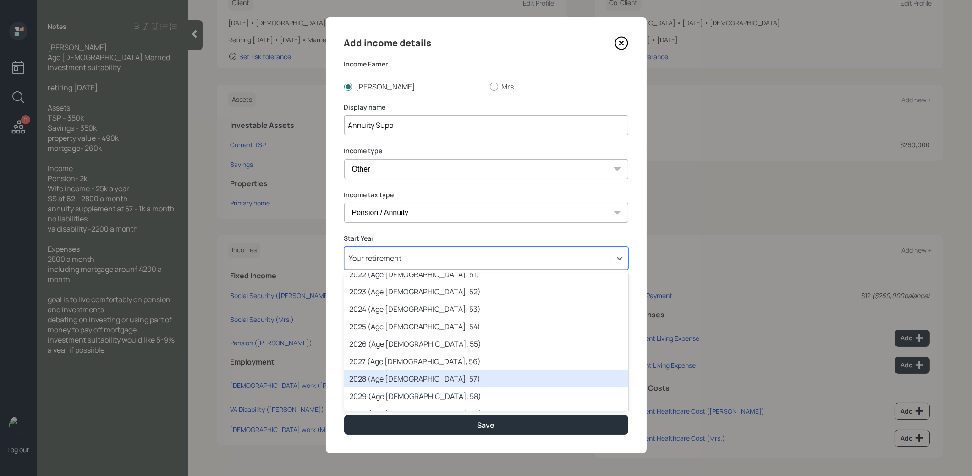
click at [411, 379] on div "2028 (Age [DEMOGRAPHIC_DATA], 57)" at bounding box center [486, 378] width 284 height 17
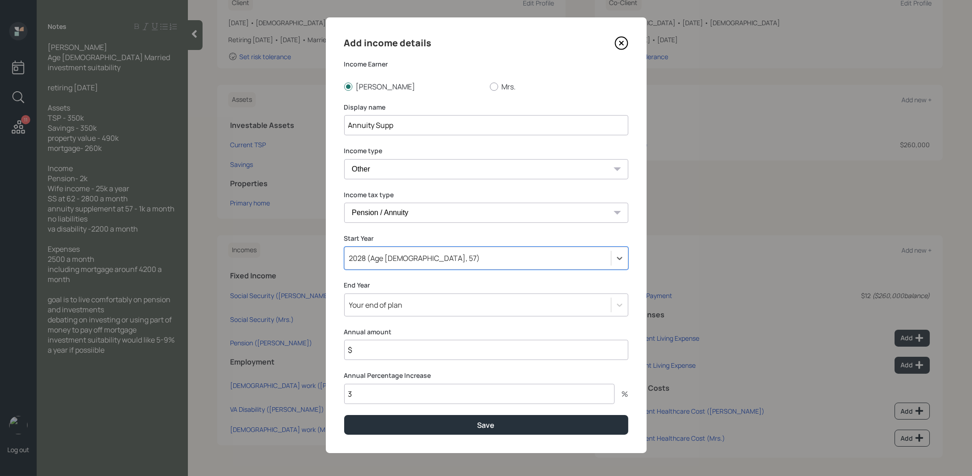
click at [408, 303] on div "Your end of plan" at bounding box center [478, 305] width 266 height 16
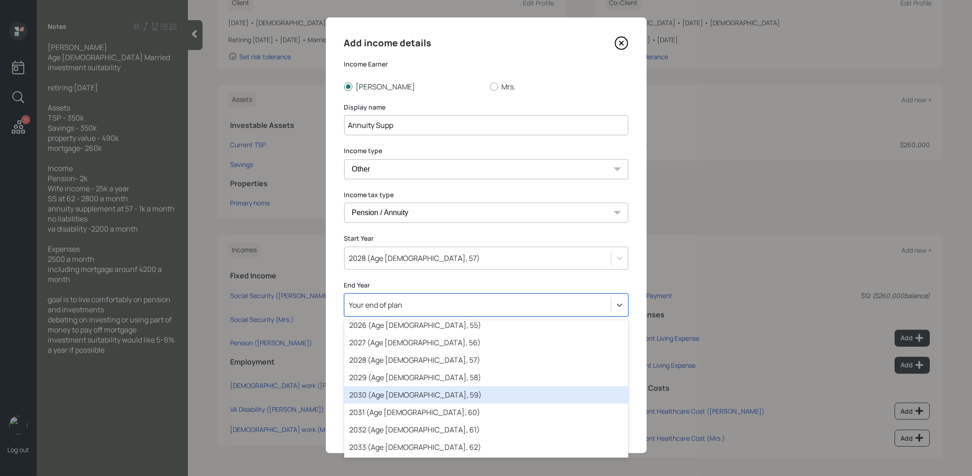
scroll to position [151, 0]
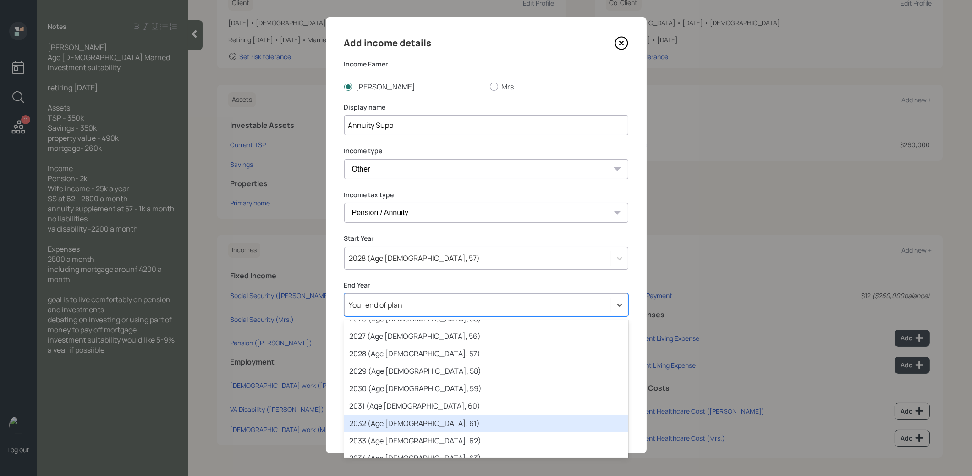
click at [411, 429] on div "2032 (Age [DEMOGRAPHIC_DATA], 61)" at bounding box center [486, 422] width 284 height 17
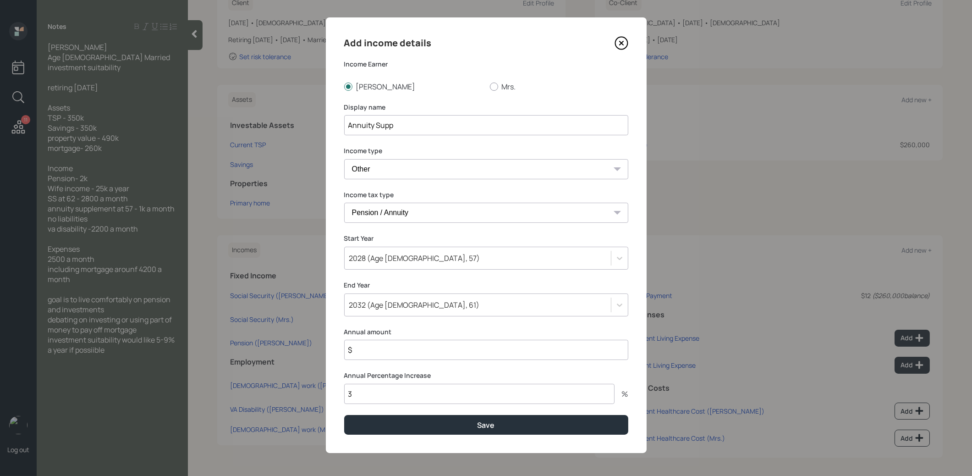
click at [397, 351] on input "$" at bounding box center [486, 350] width 284 height 20
type input "$ 12,000"
click at [401, 396] on input "3" at bounding box center [479, 394] width 270 height 20
type input "0"
click at [433, 421] on button "Save" at bounding box center [486, 425] width 284 height 20
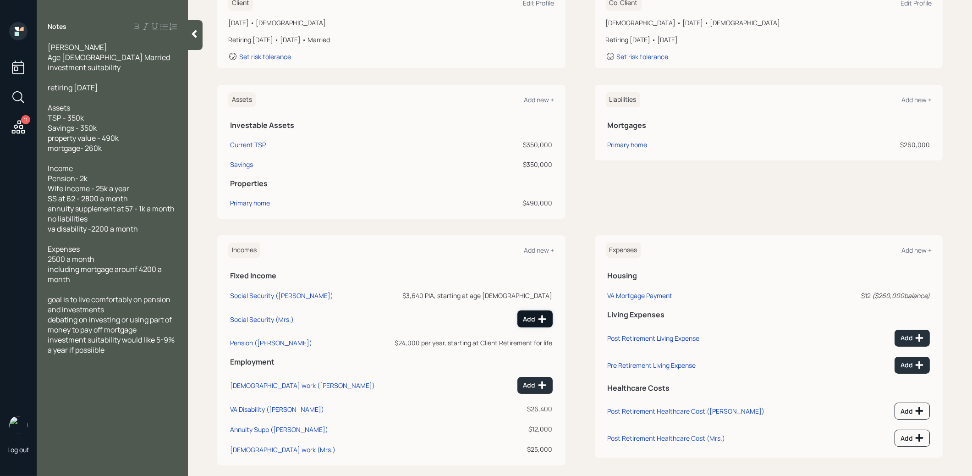
click at [531, 320] on div "Add" at bounding box center [534, 318] width 23 height 9
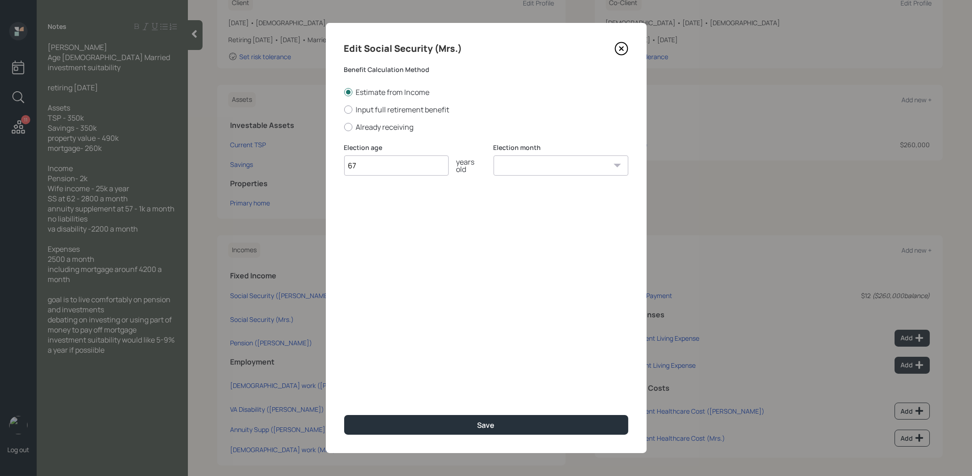
type input "67"
click at [508, 165] on select "January February March April May June July August September October November De…" at bounding box center [561, 165] width 135 height 20
select select "1"
click at [494, 155] on select "January February March April May June July August September October November De…" at bounding box center [561, 165] width 135 height 20
click at [451, 427] on button "Save" at bounding box center [486, 425] width 284 height 20
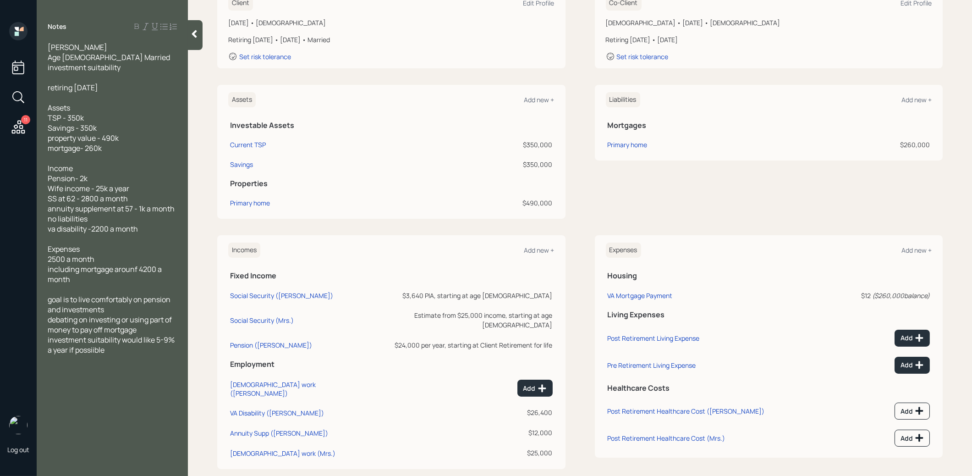
scroll to position [154, 0]
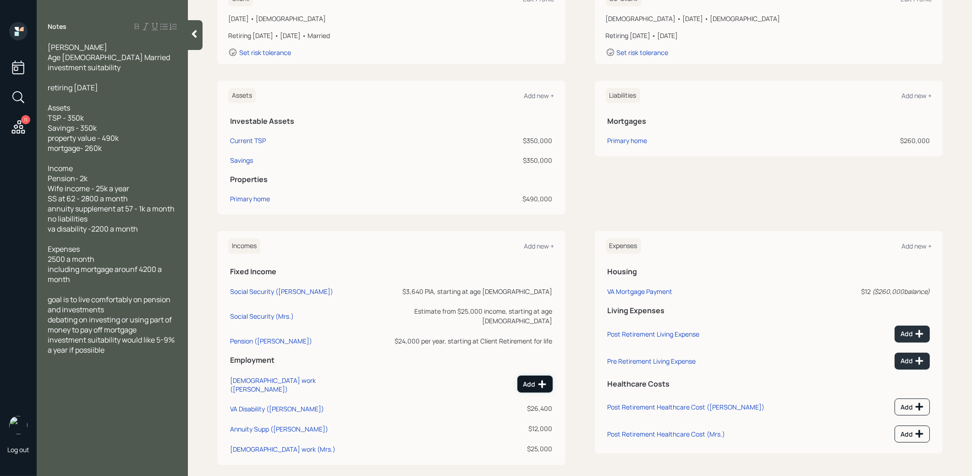
click at [543, 380] on icon at bounding box center [542, 384] width 8 height 8
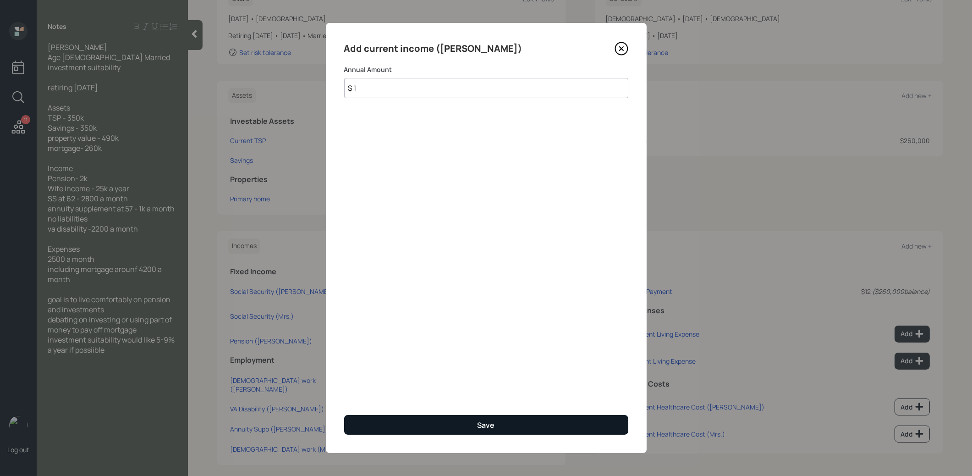
type input "$ 1"
click at [444, 426] on button "Save" at bounding box center [486, 425] width 284 height 20
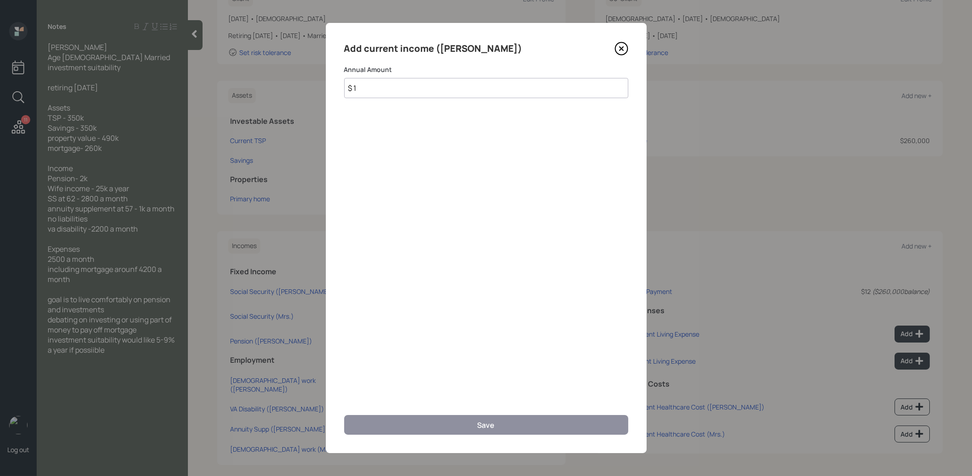
scroll to position [152, 0]
